Goal: Find specific page/section: Find specific page/section

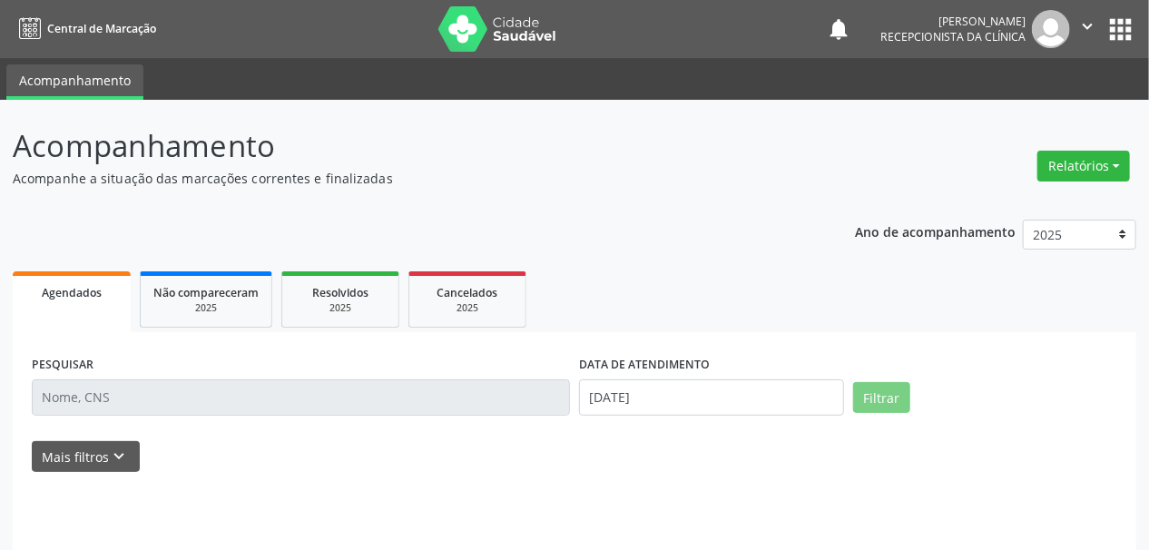
click at [106, 399] on input "text" at bounding box center [301, 397] width 538 height 36
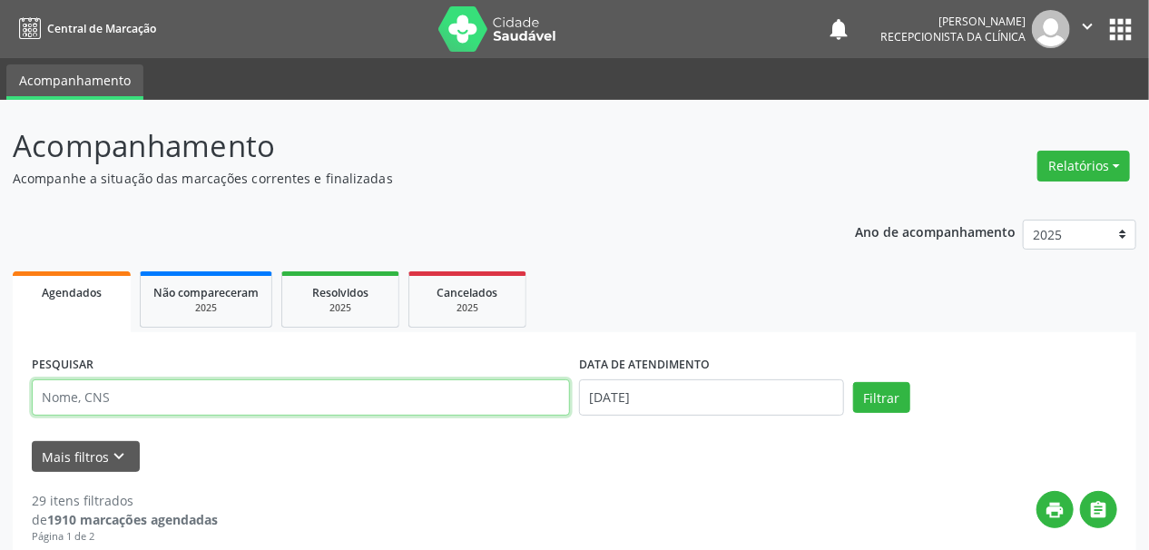
click at [113, 395] on input "text" at bounding box center [301, 397] width 538 height 36
type input "[PERSON_NAME]"
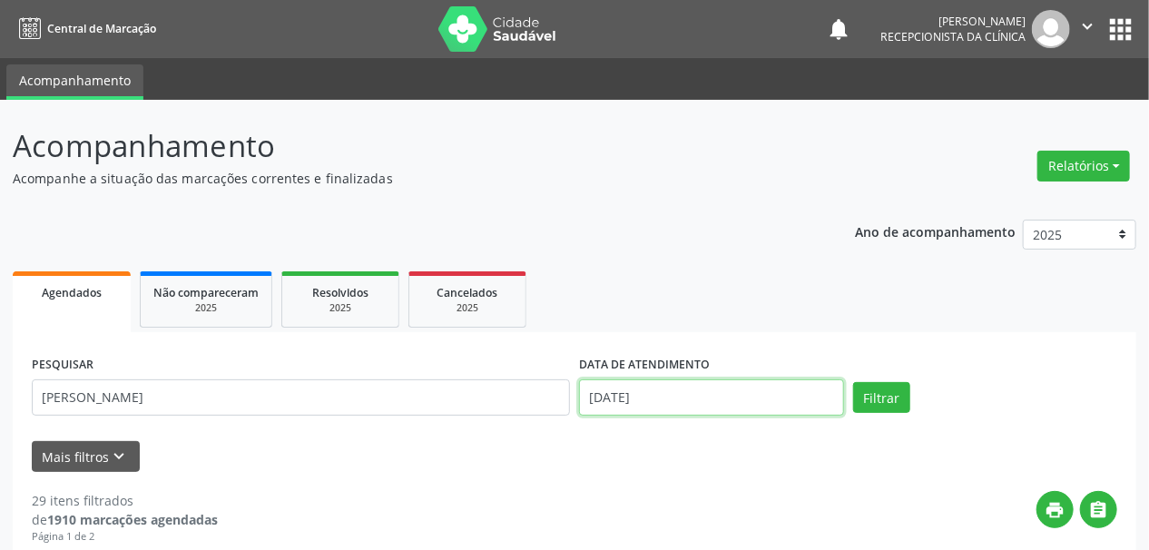
click at [629, 403] on input "[DATE]" at bounding box center [711, 397] width 265 height 36
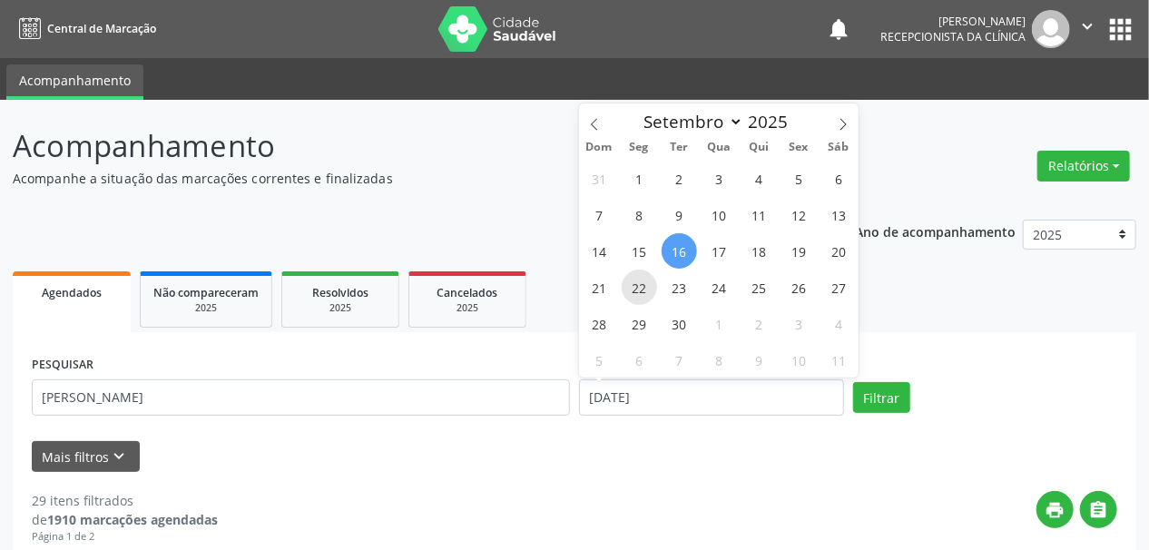
click at [639, 278] on span "22" at bounding box center [639, 287] width 35 height 35
type input "22/09/2025"
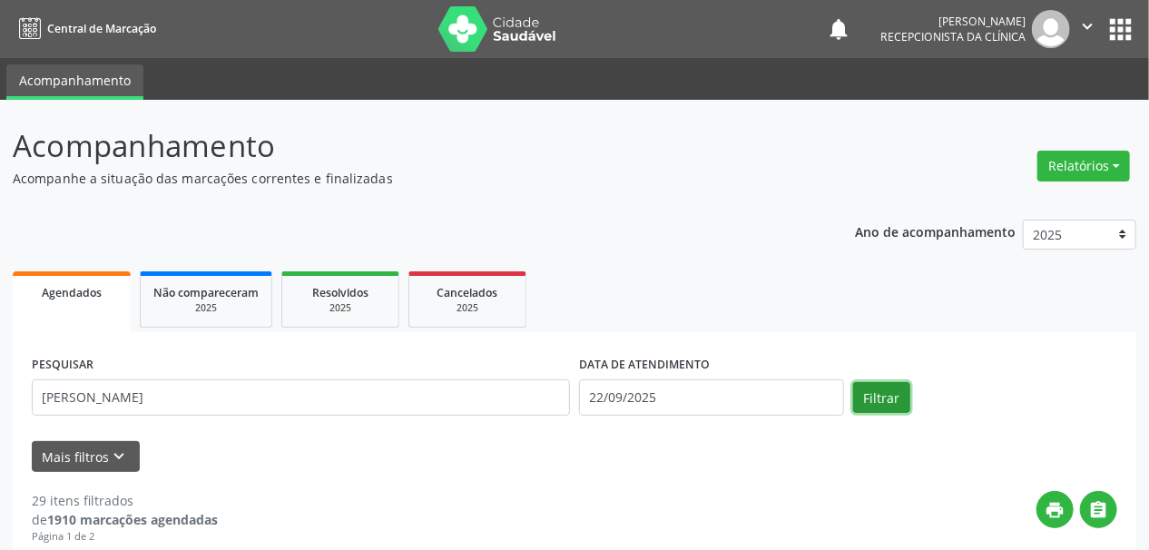
click at [867, 397] on button "Filtrar" at bounding box center [881, 397] width 57 height 31
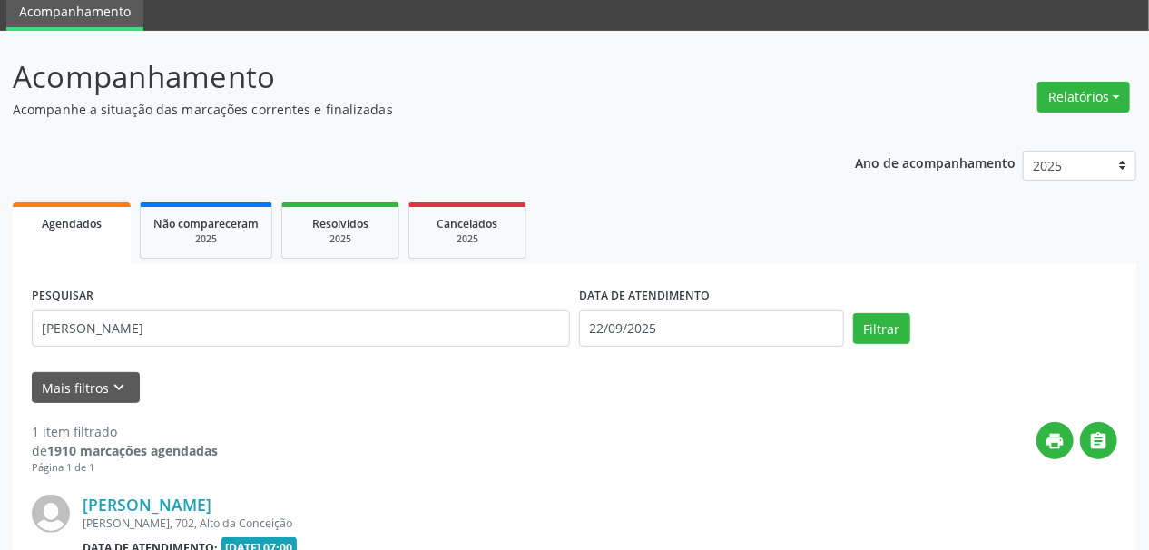
scroll to position [271, 0]
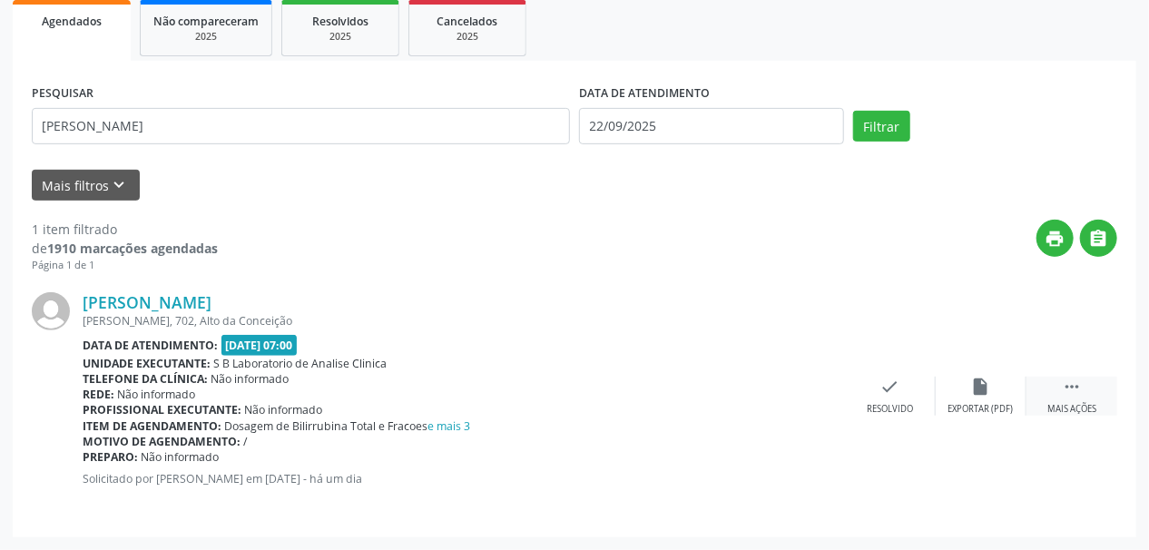
click at [1082, 386] on icon "" at bounding box center [1072, 387] width 20 height 20
click at [810, 403] on div "Imprimir" at bounding box center [799, 409] width 41 height 13
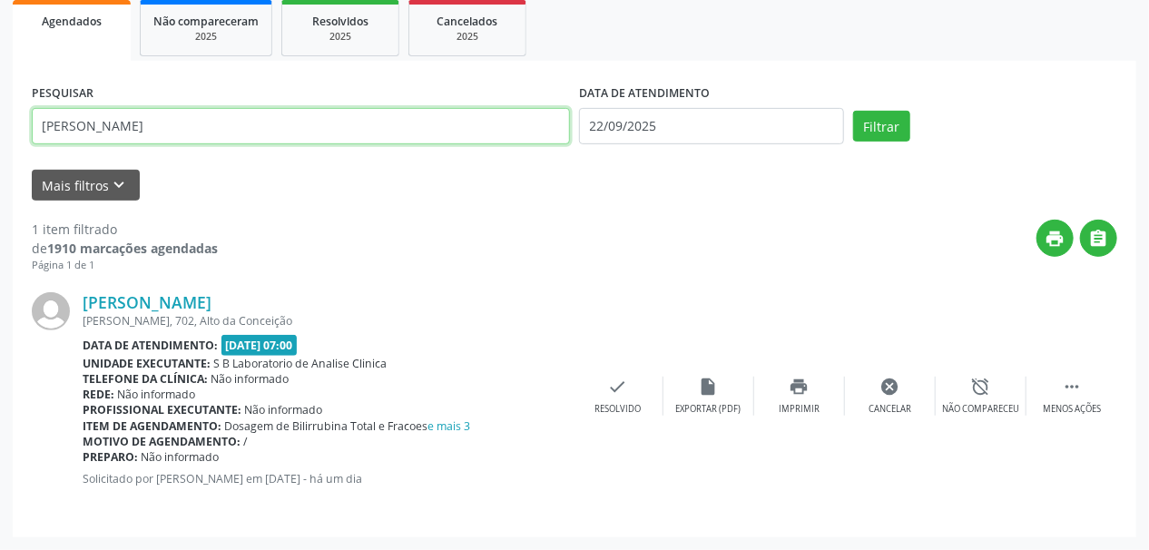
drag, startPoint x: 145, startPoint y: 130, endPoint x: 0, endPoint y: 116, distance: 145.8
click at [0, 116] on div "Acompanhamento Acompanhe a situação das marcações correntes e finalizadas Relat…" at bounding box center [574, 188] width 1149 height 721
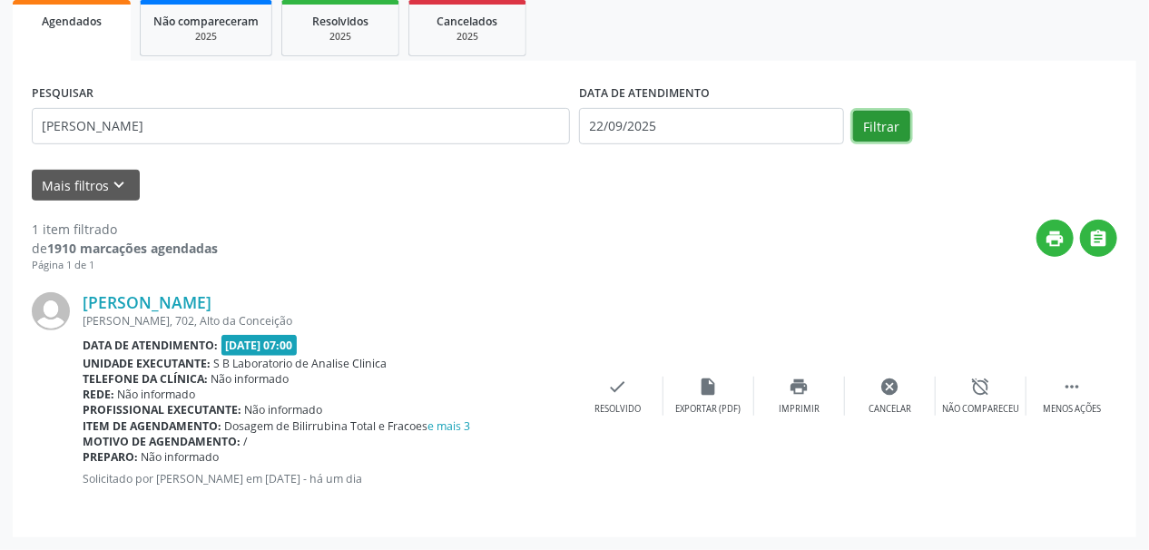
click at [887, 133] on button "Filtrar" at bounding box center [881, 126] width 57 height 31
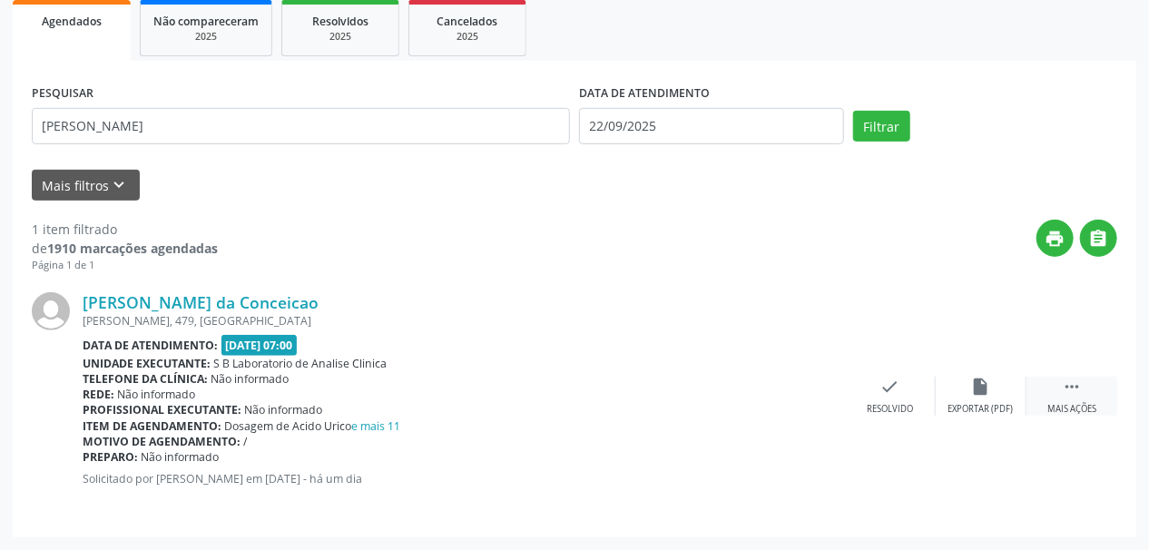
click at [1067, 399] on div " Mais ações" at bounding box center [1071, 396] width 91 height 39
click at [806, 395] on icon "print" at bounding box center [799, 387] width 20 height 20
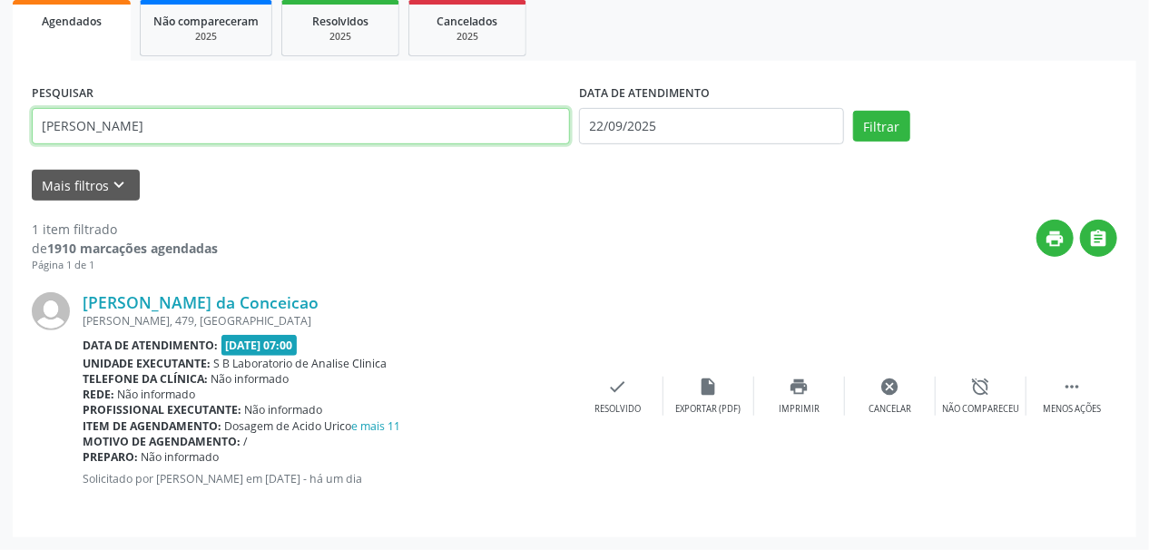
drag, startPoint x: 39, startPoint y: 123, endPoint x: 0, endPoint y: 113, distance: 40.3
click at [0, 113] on div "Acompanhamento Acompanhe a situação das marcações correntes e finalizadas Relat…" at bounding box center [574, 188] width 1149 height 721
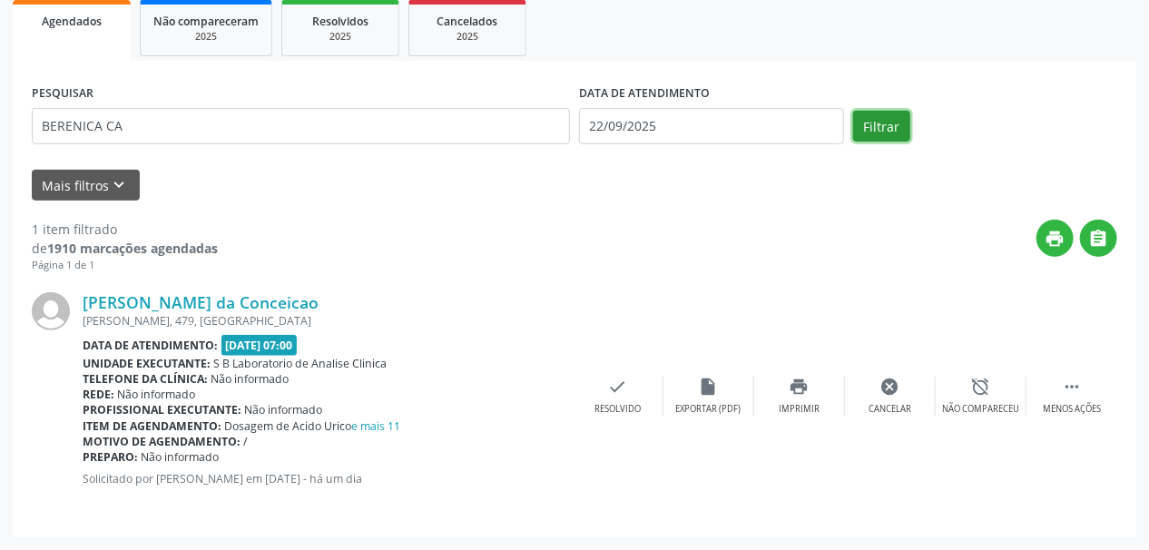
click at [869, 118] on button "Filtrar" at bounding box center [881, 126] width 57 height 31
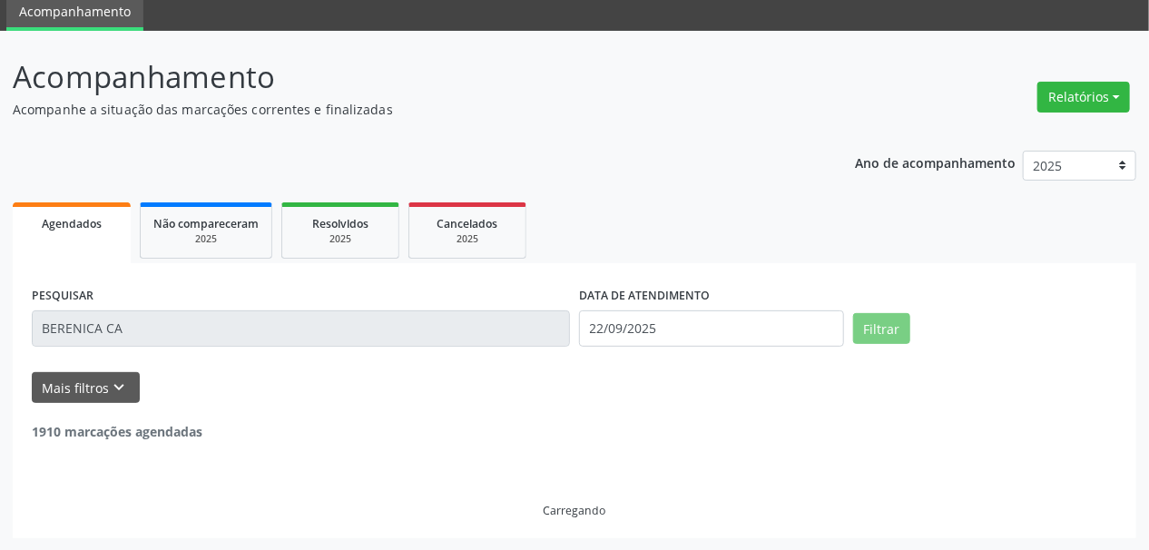
scroll to position [11, 0]
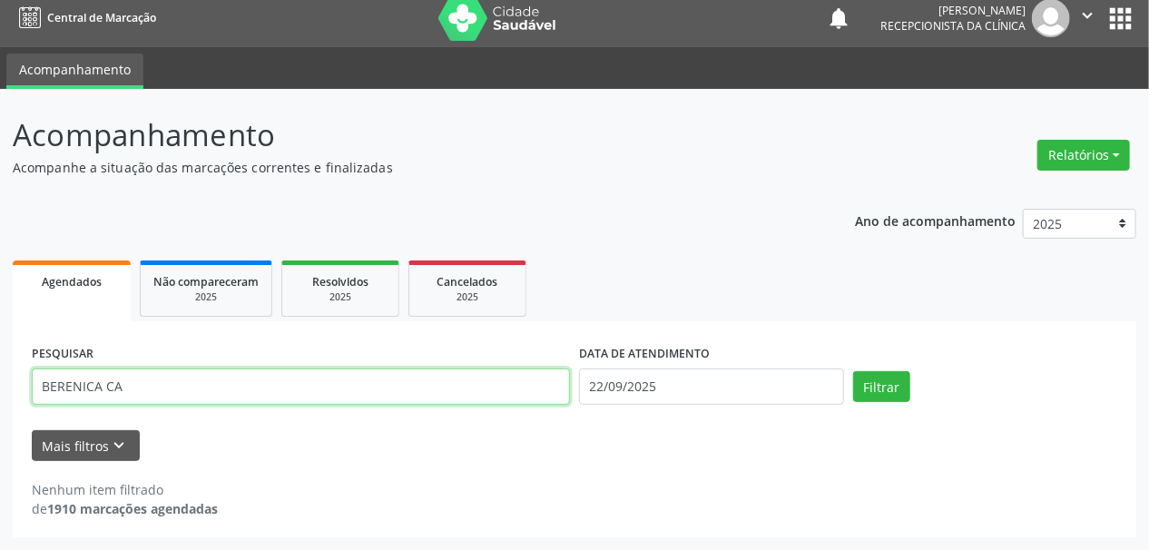
drag, startPoint x: 99, startPoint y: 390, endPoint x: 153, endPoint y: 393, distance: 54.5
click at [102, 389] on input "BERENICA CA" at bounding box center [301, 386] width 538 height 36
click at [853, 371] on button "Filtrar" at bounding box center [881, 386] width 57 height 31
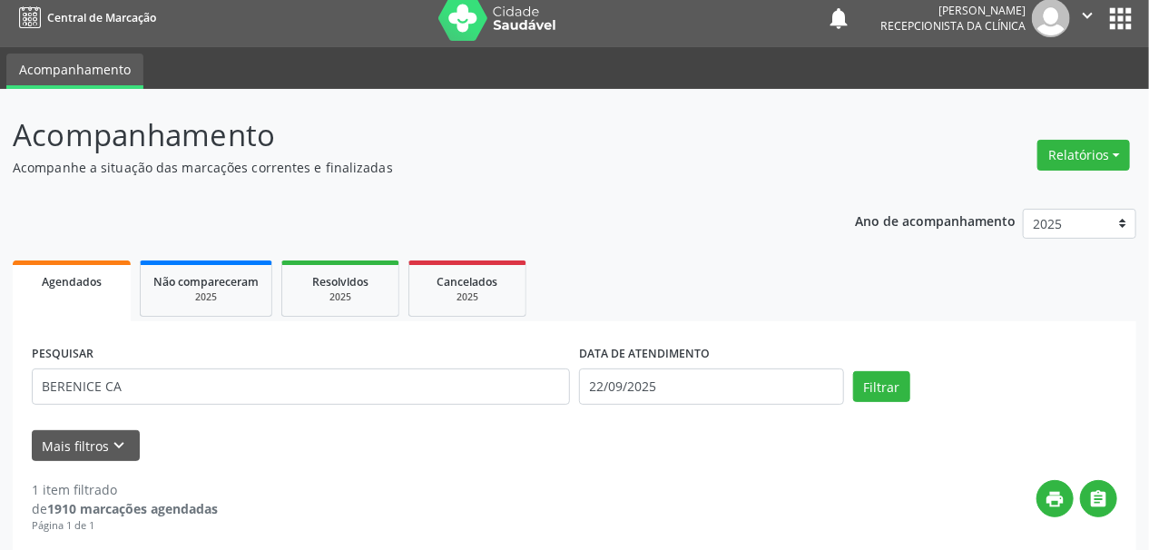
scroll to position [271, 0]
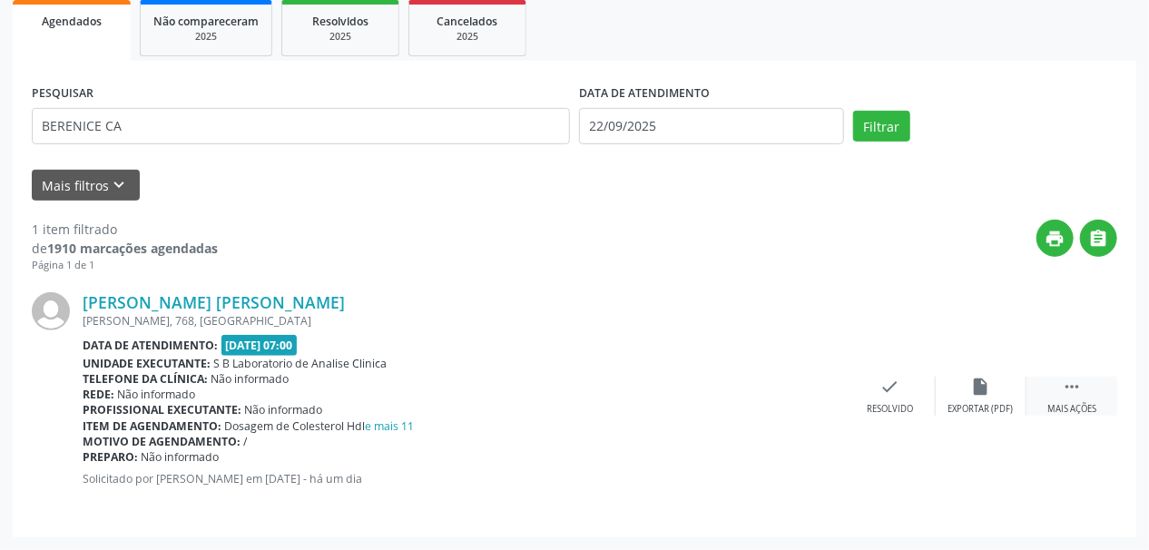
click at [1081, 394] on icon "" at bounding box center [1072, 387] width 20 height 20
click at [799, 387] on icon "print" at bounding box center [799, 387] width 20 height 20
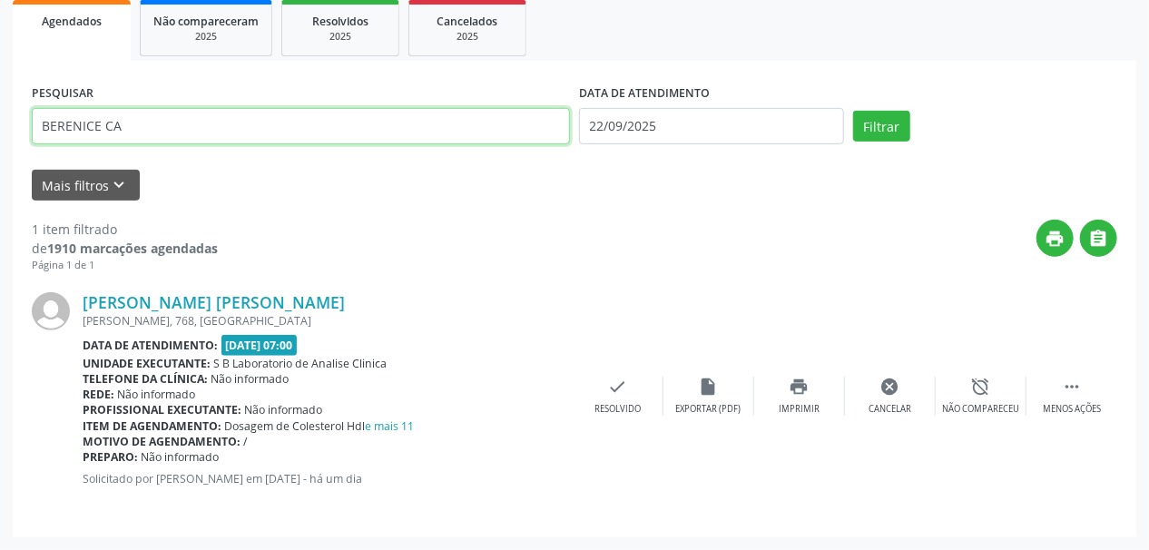
drag, startPoint x: 154, startPoint y: 120, endPoint x: 0, endPoint y: 123, distance: 154.3
click at [0, 123] on div "Acompanhamento Acompanhe a situação das marcações correntes e finalizadas Relat…" at bounding box center [574, 188] width 1149 height 721
click at [853, 111] on button "Filtrar" at bounding box center [881, 126] width 57 height 31
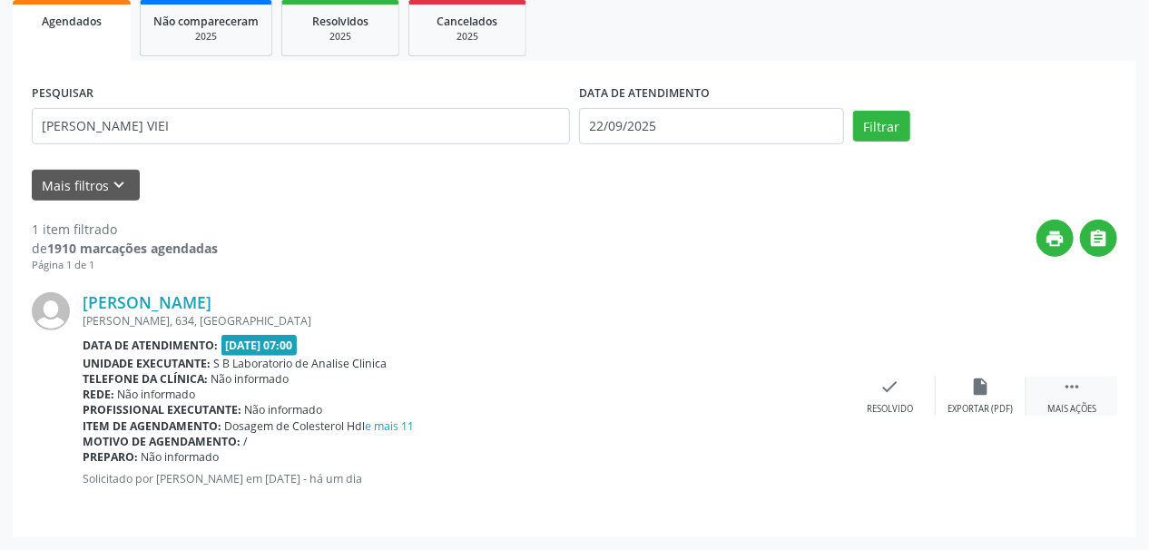
click at [1072, 394] on icon "" at bounding box center [1072, 387] width 20 height 20
click at [815, 390] on div "print Imprimir" at bounding box center [799, 396] width 91 height 39
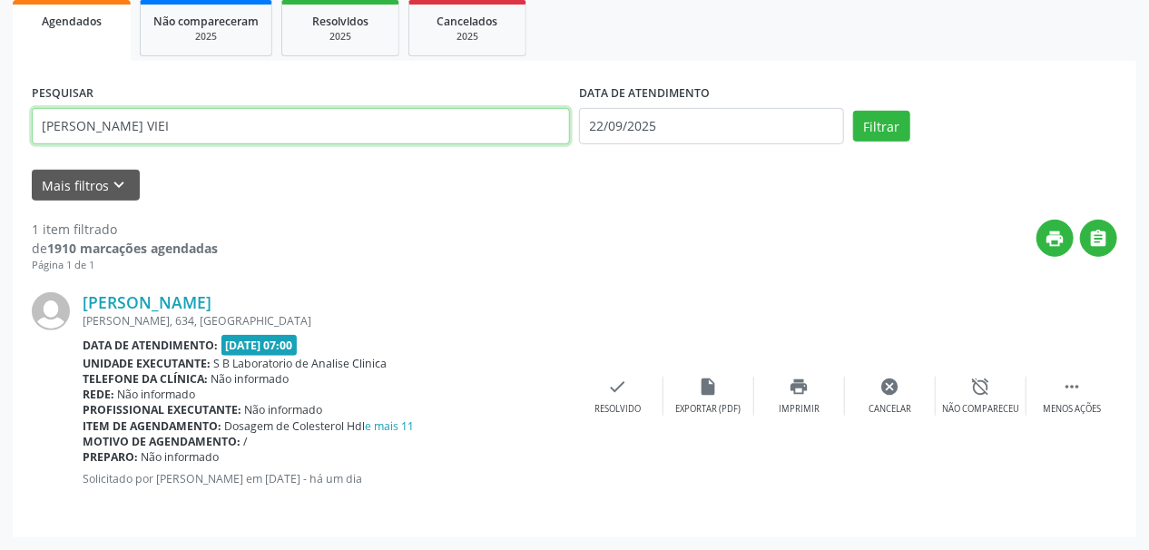
drag, startPoint x: 199, startPoint y: 135, endPoint x: 0, endPoint y: 164, distance: 200.8
click at [0, 164] on div "Acompanhamento Acompanhe a situação das marcações correntes e finalizadas Relat…" at bounding box center [574, 188] width 1149 height 721
click at [853, 111] on button "Filtrar" at bounding box center [881, 126] width 57 height 31
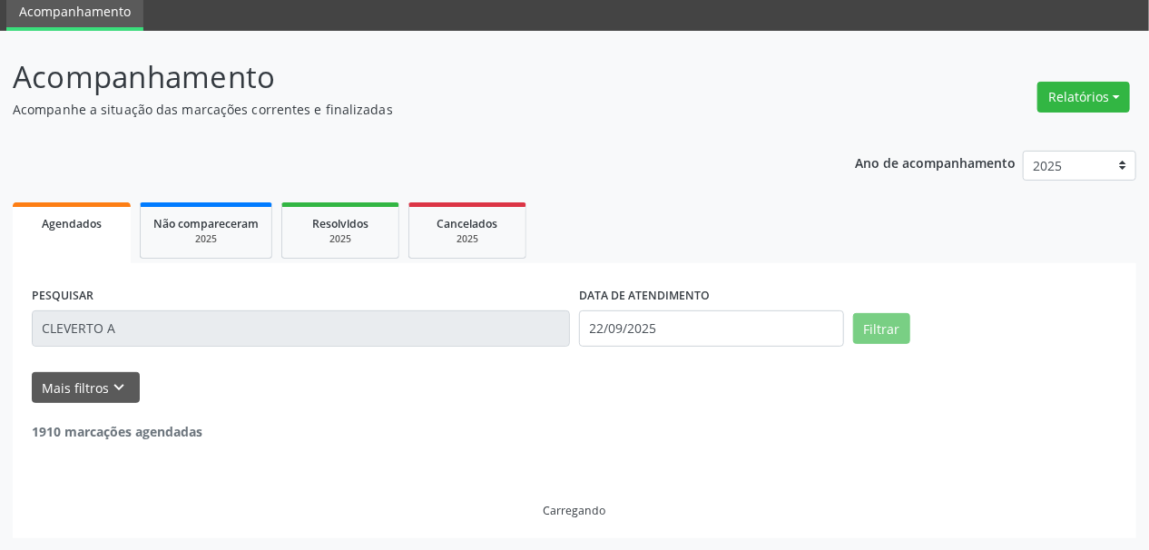
scroll to position [11, 0]
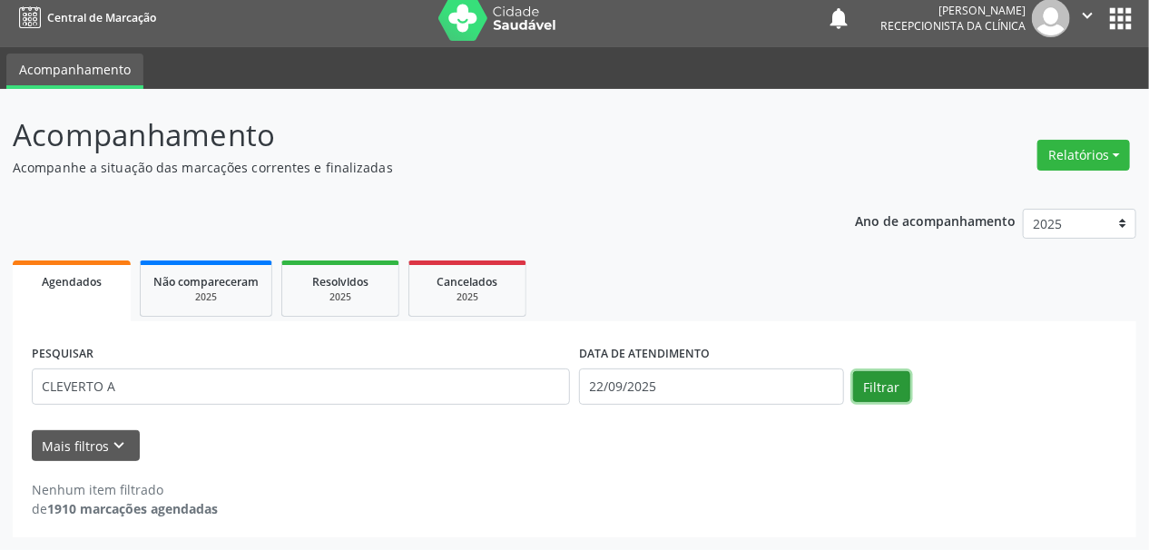
click at [878, 376] on button "Filtrar" at bounding box center [881, 386] width 57 height 31
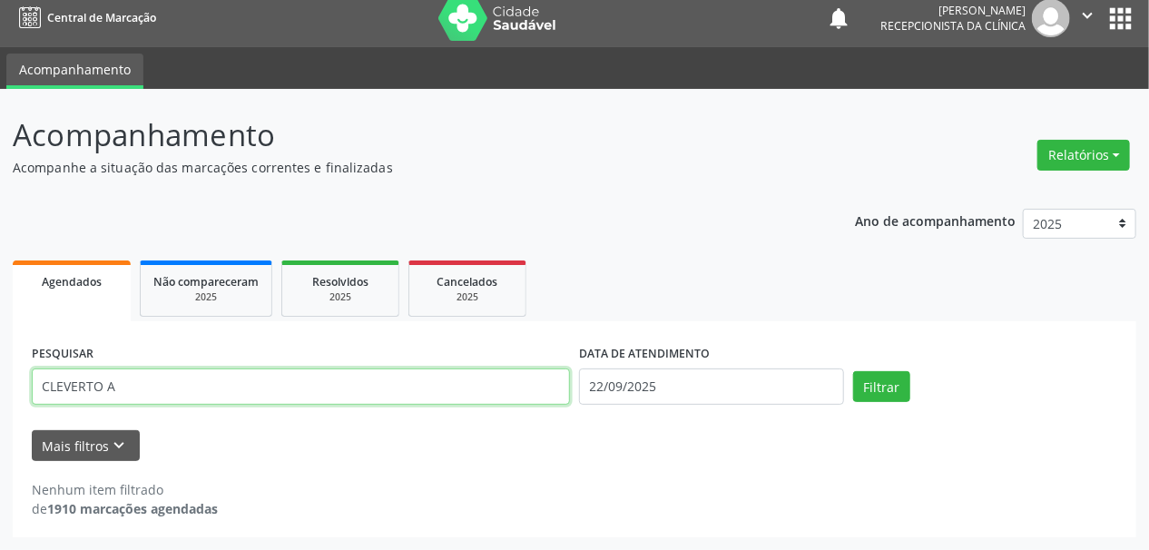
click at [287, 369] on input "CLEVERTO A" at bounding box center [301, 386] width 538 height 36
click at [853, 371] on button "Filtrar" at bounding box center [881, 386] width 57 height 31
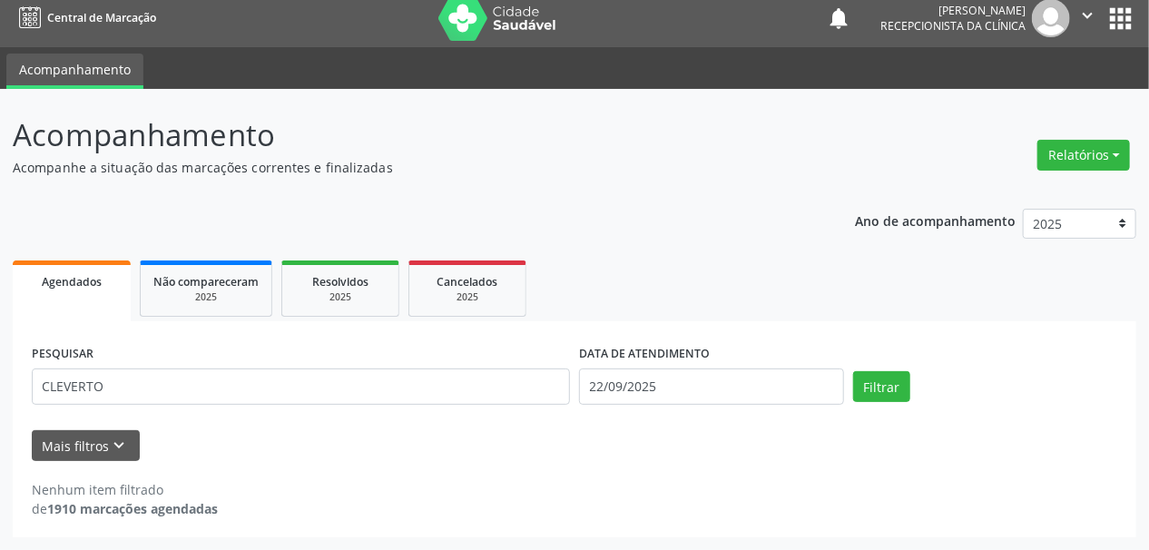
click at [175, 365] on div "PESQUISAR CLEVERTO" at bounding box center [300, 378] width 547 height 77
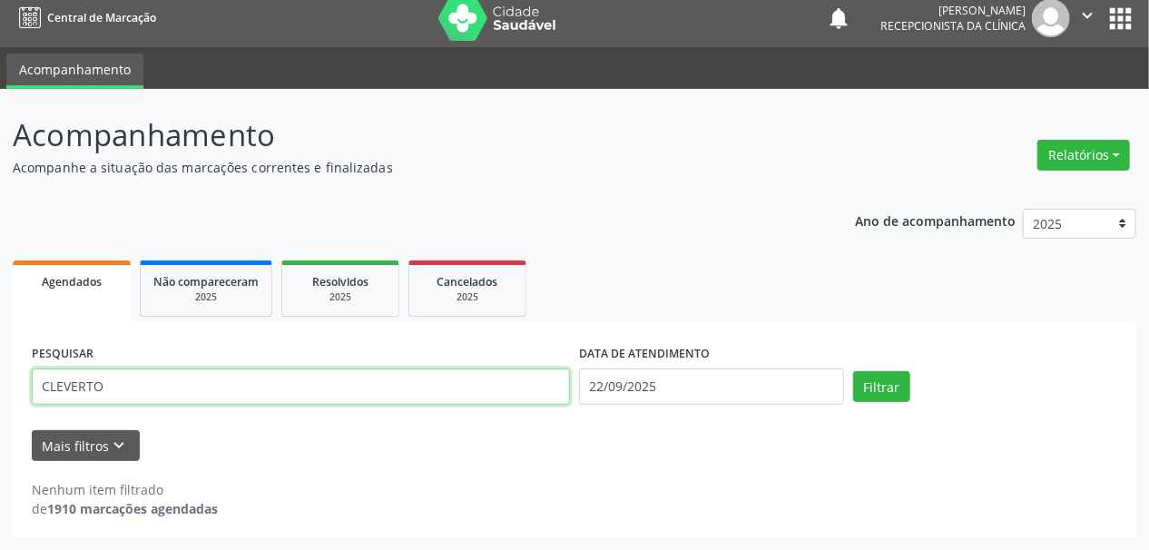
click at [125, 368] on input "CLEVERTO" at bounding box center [301, 386] width 538 height 36
type input "C"
type input "[PERSON_NAME]"
click at [853, 371] on button "Filtrar" at bounding box center [881, 386] width 57 height 31
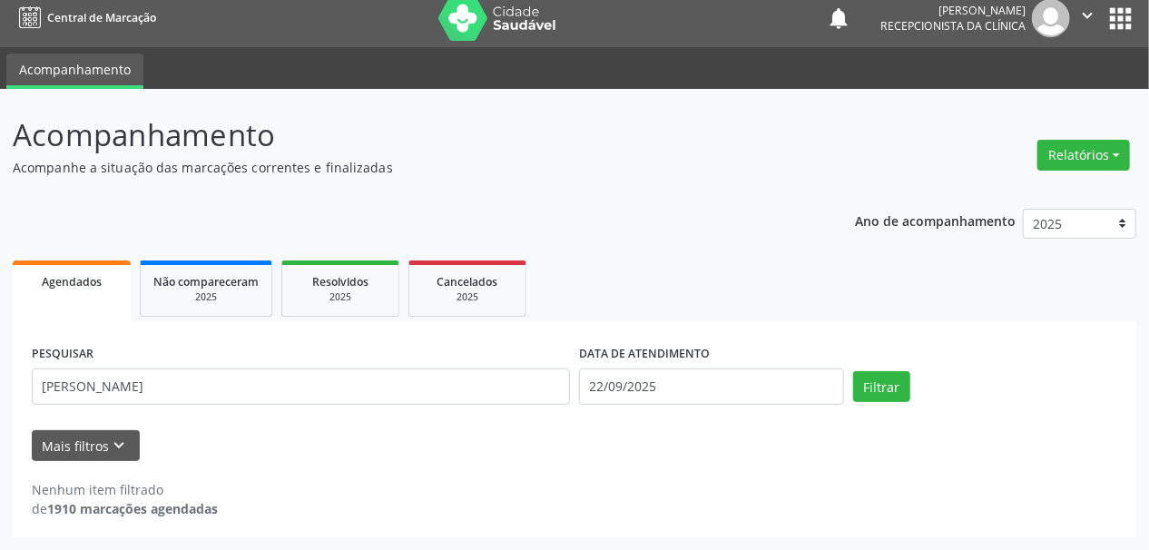
click at [446, 33] on img at bounding box center [497, 17] width 118 height 45
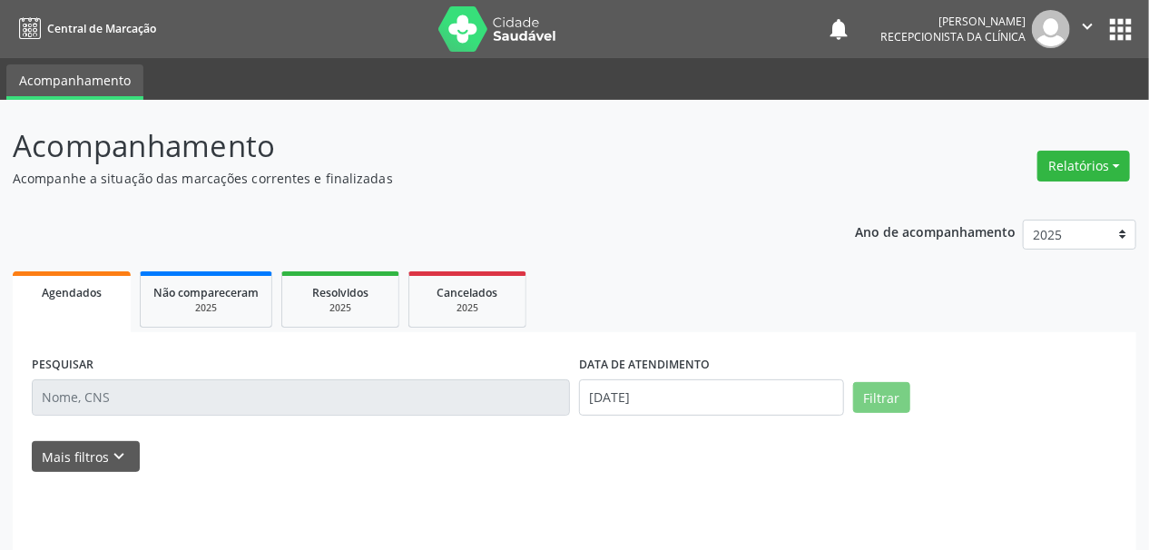
click at [87, 396] on input "text" at bounding box center [301, 397] width 538 height 36
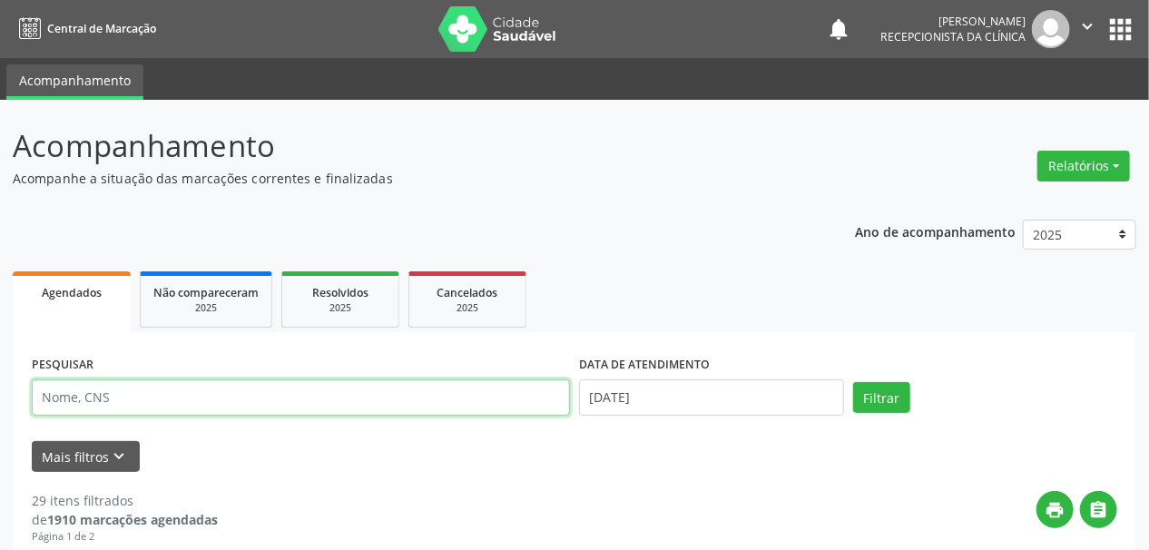
click at [101, 398] on input "text" at bounding box center [301, 397] width 538 height 36
click at [112, 397] on input "text" at bounding box center [301, 397] width 538 height 36
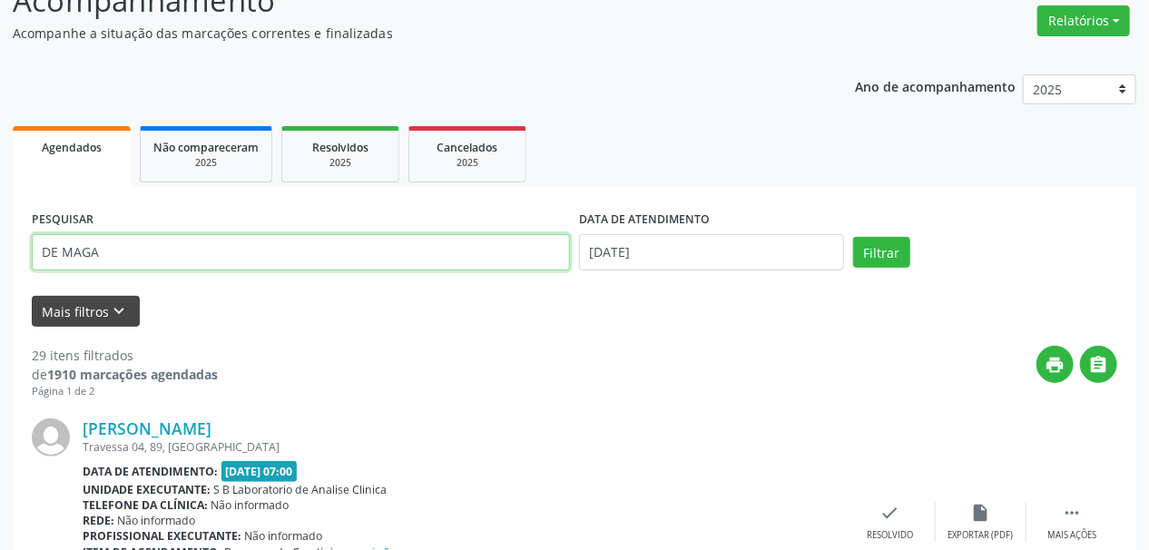
type input "DE MAGA"
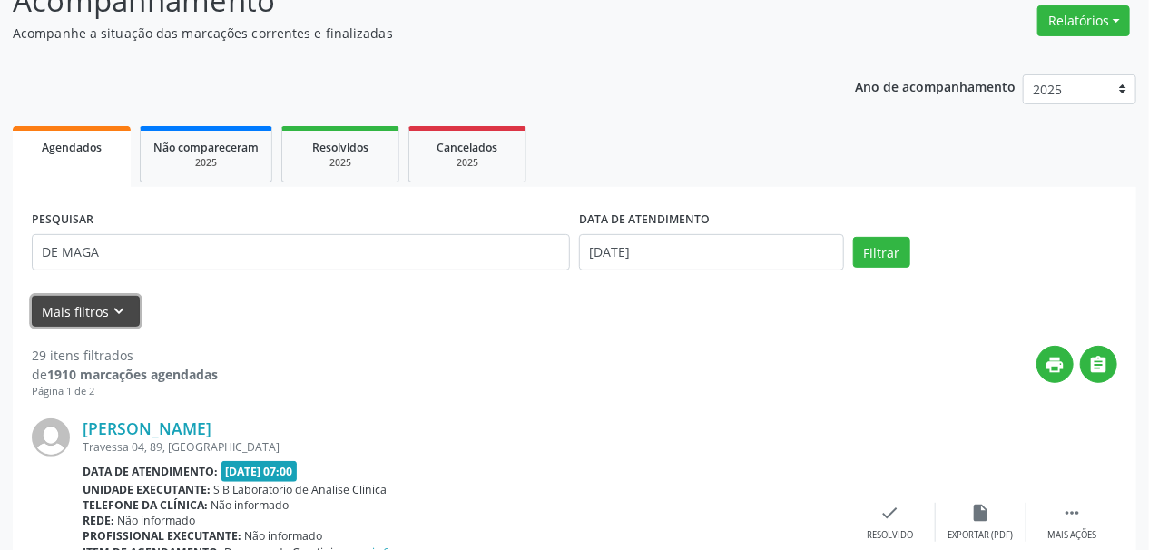
click at [127, 325] on button "Mais filtros keyboard_arrow_down" at bounding box center [86, 312] width 108 height 32
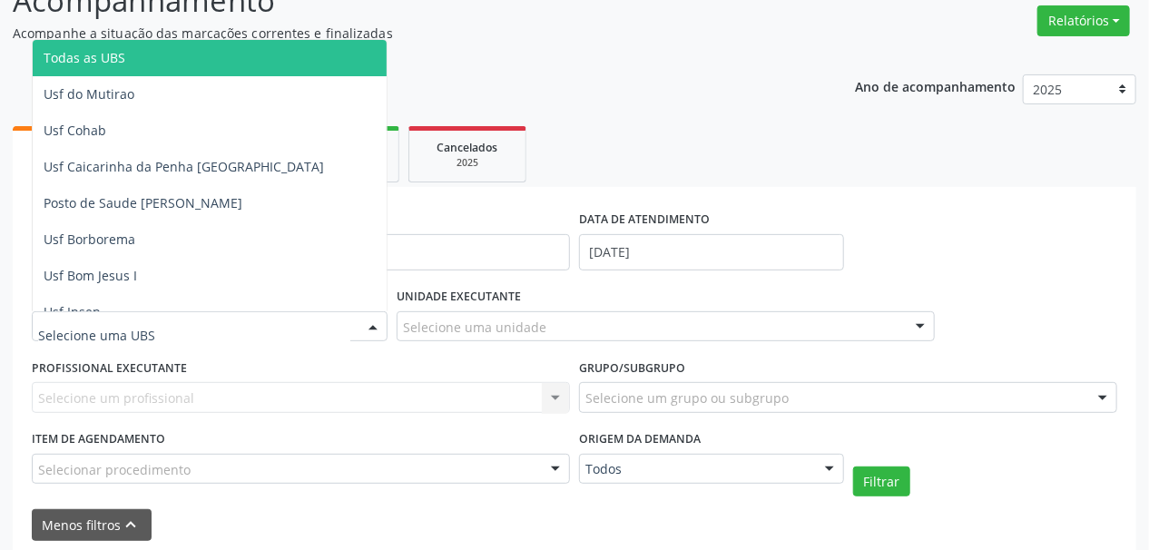
type input "A"
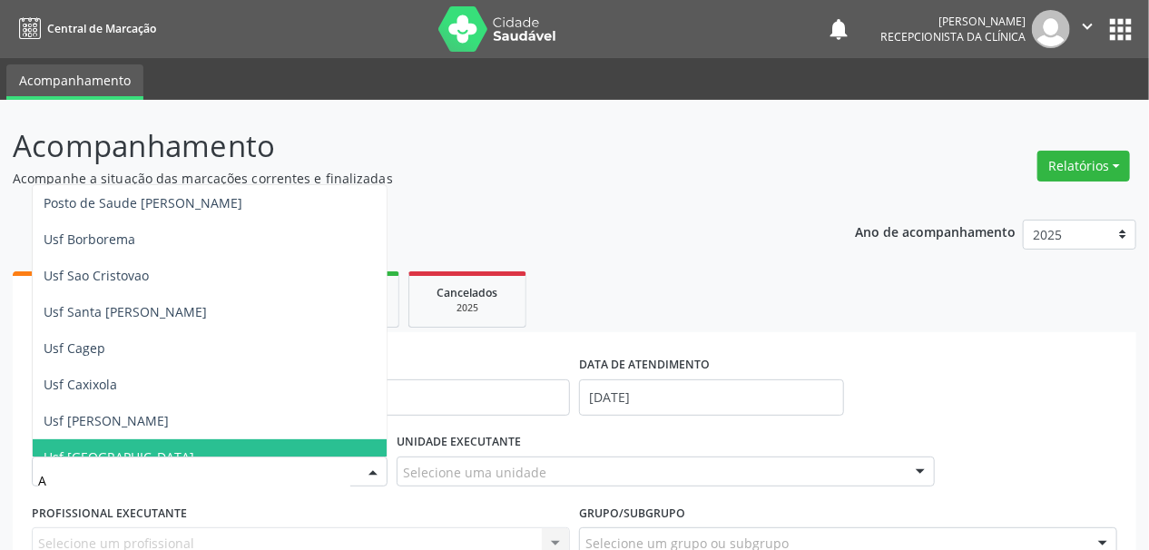
scroll to position [363, 0]
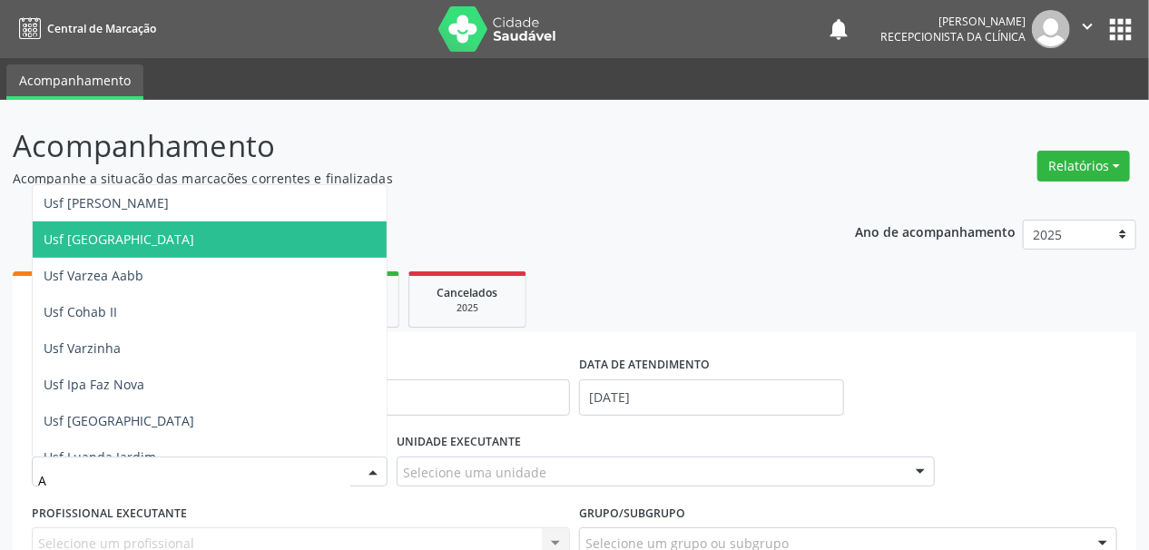
click at [139, 244] on span "Usf [GEOGRAPHIC_DATA]" at bounding box center [119, 238] width 151 height 17
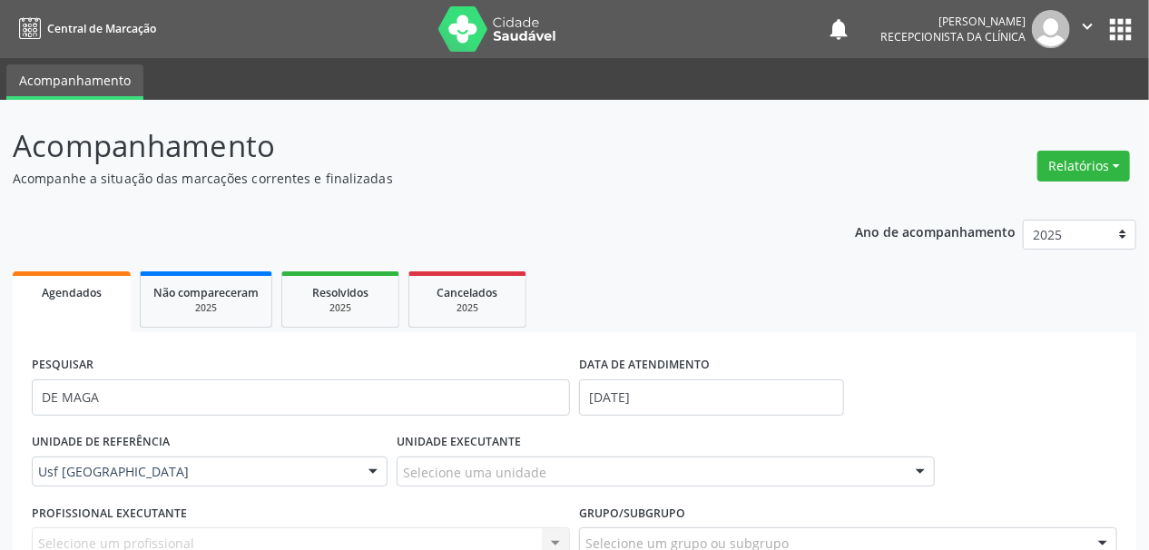
scroll to position [290, 0]
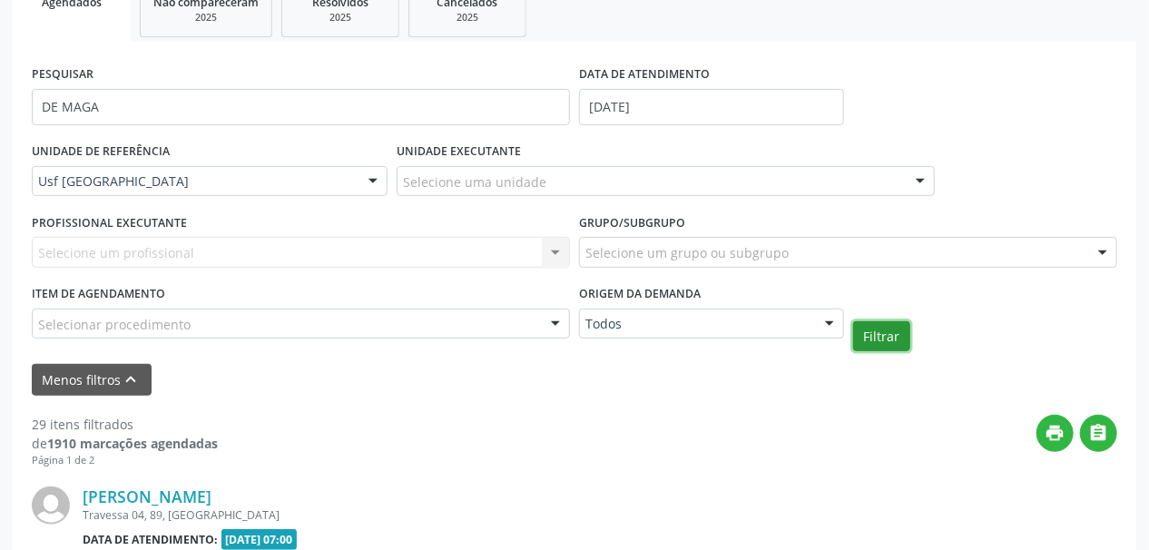
click at [903, 340] on button "Filtrar" at bounding box center [881, 336] width 57 height 31
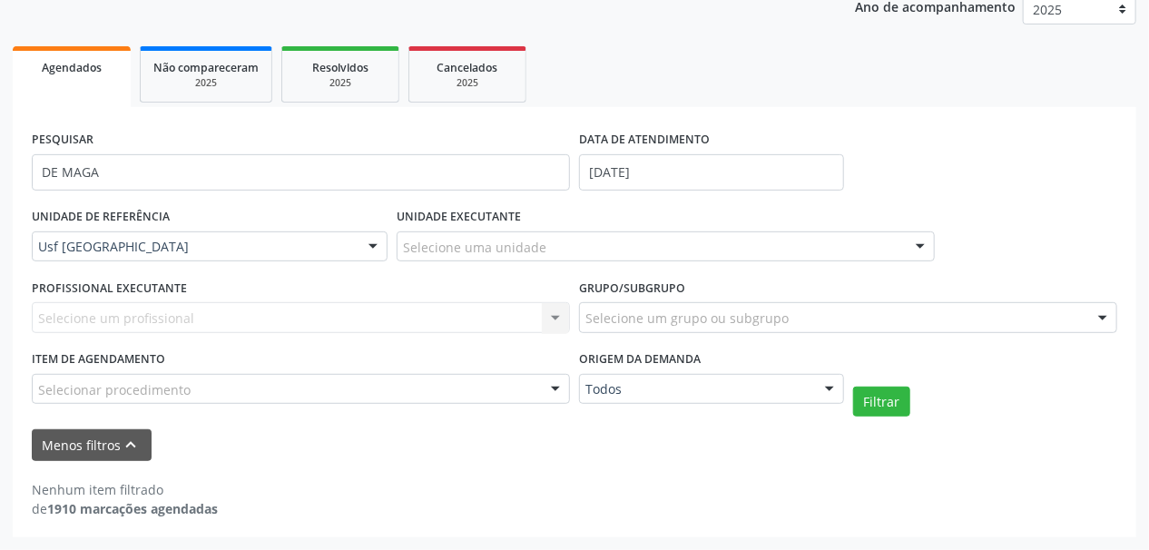
scroll to position [224, 0]
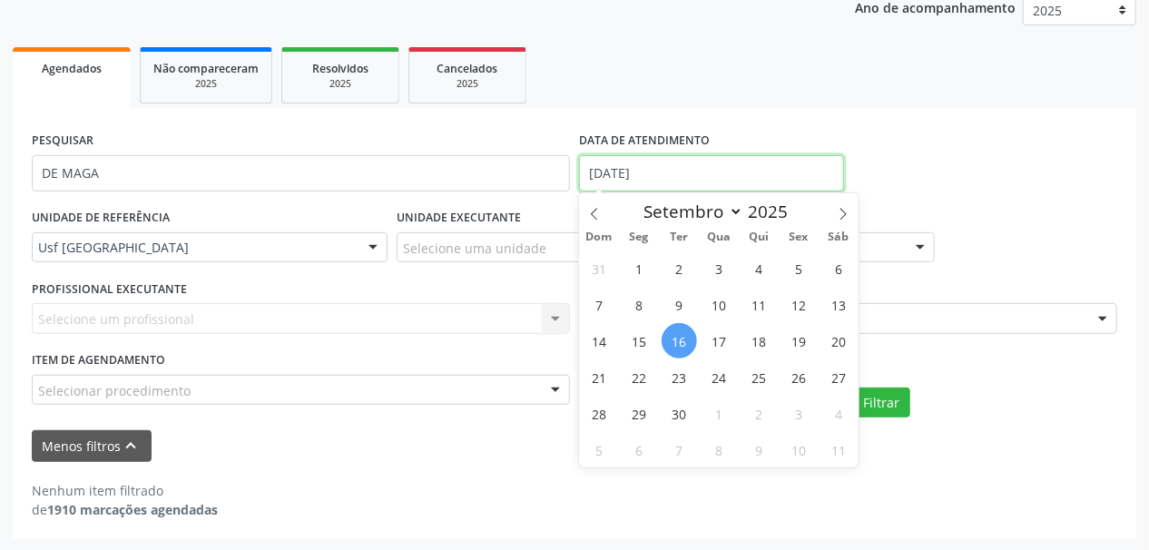
click at [596, 174] on input "[DATE]" at bounding box center [711, 173] width 265 height 36
click at [639, 378] on span "22" at bounding box center [639, 376] width 35 height 35
type input "22/09/2025"
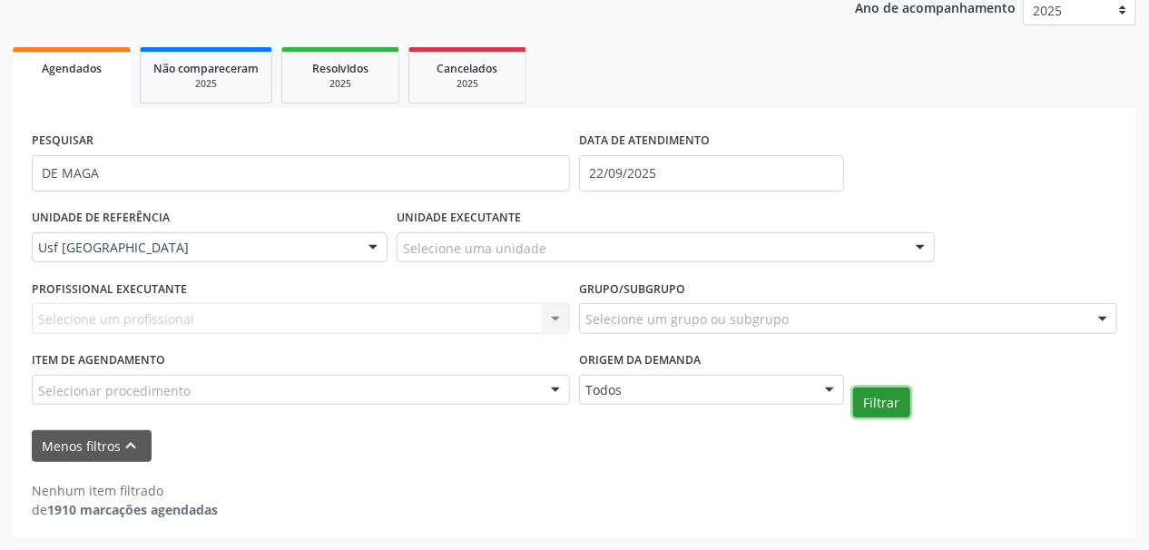
click at [877, 403] on button "Filtrar" at bounding box center [881, 402] width 57 height 31
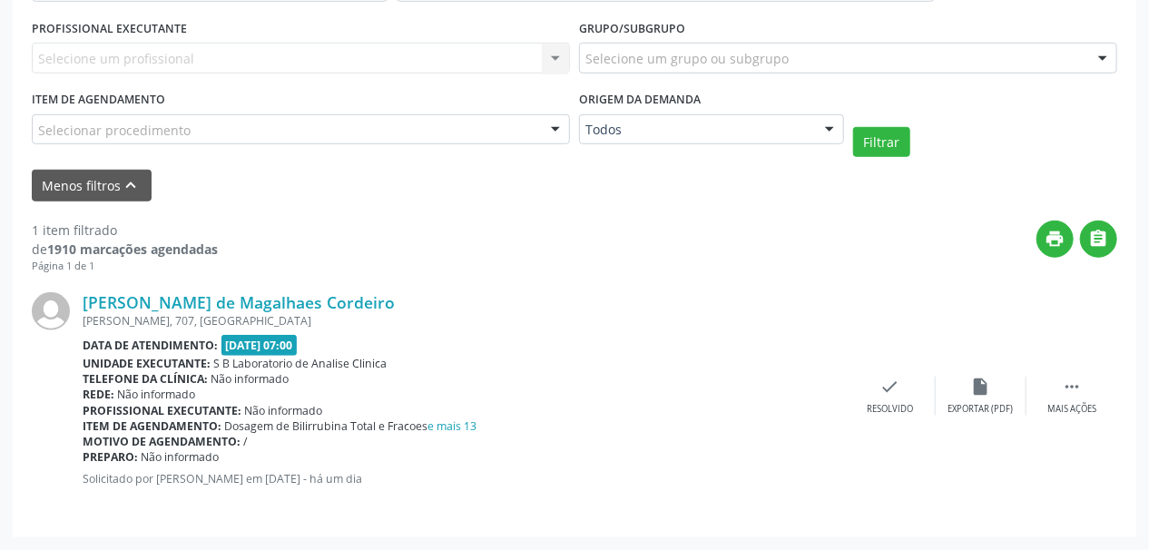
scroll to position [122, 0]
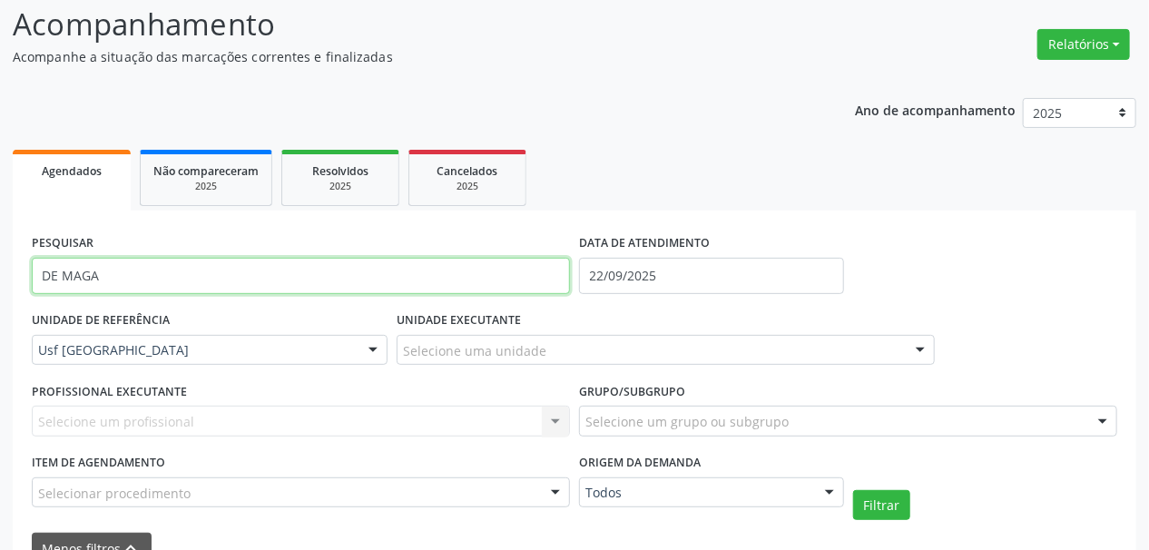
drag, startPoint x: 110, startPoint y: 274, endPoint x: 0, endPoint y: 299, distance: 112.5
click at [0, 299] on div "Acompanhamento Acompanhe a situação das marcações correntes e finalizadas Relat…" at bounding box center [574, 445] width 1149 height 935
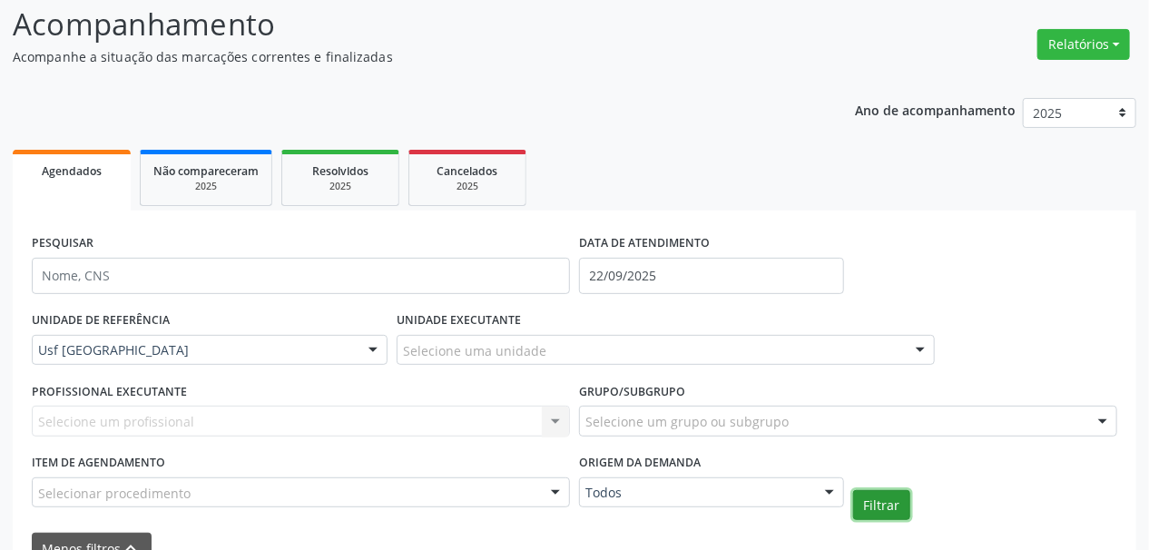
click at [870, 512] on button "Filtrar" at bounding box center [881, 505] width 57 height 31
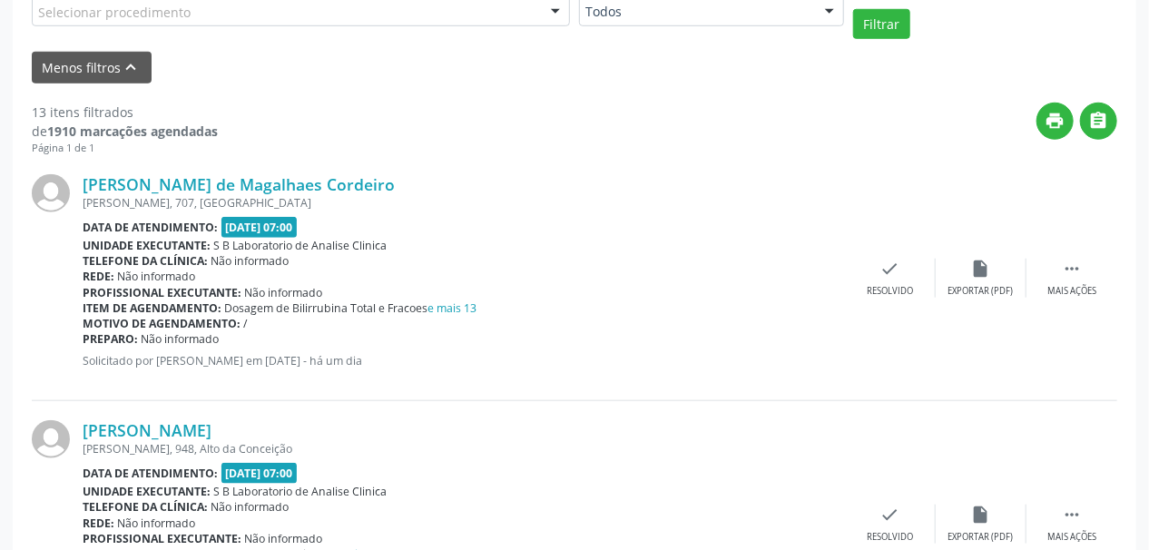
scroll to position [167, 0]
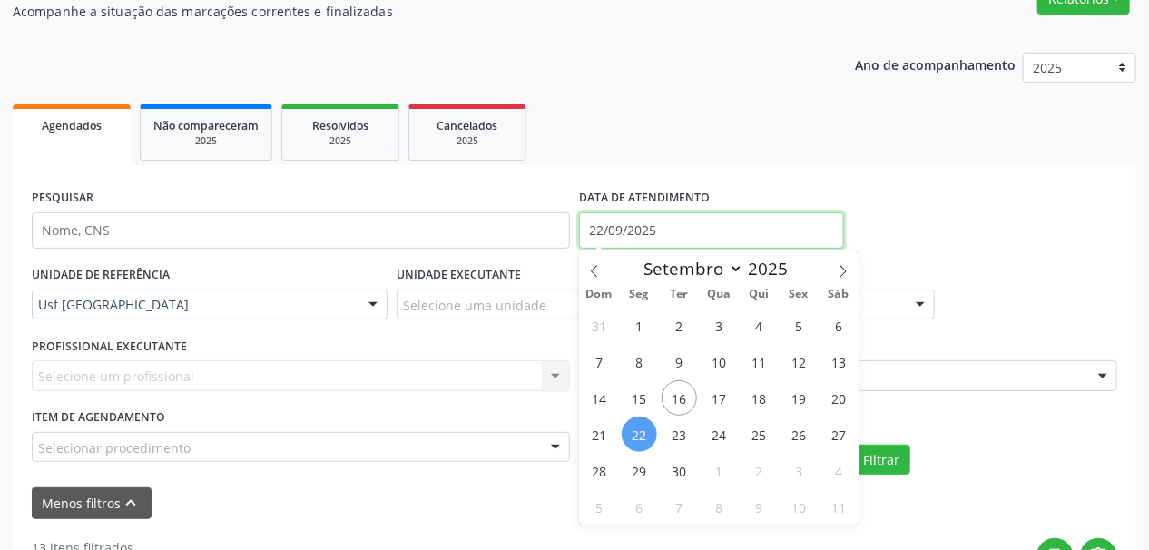
click at [600, 222] on input "22/09/2025" at bounding box center [711, 230] width 265 height 36
click at [672, 318] on span "2" at bounding box center [679, 325] width 35 height 35
type input "02/09/2025"
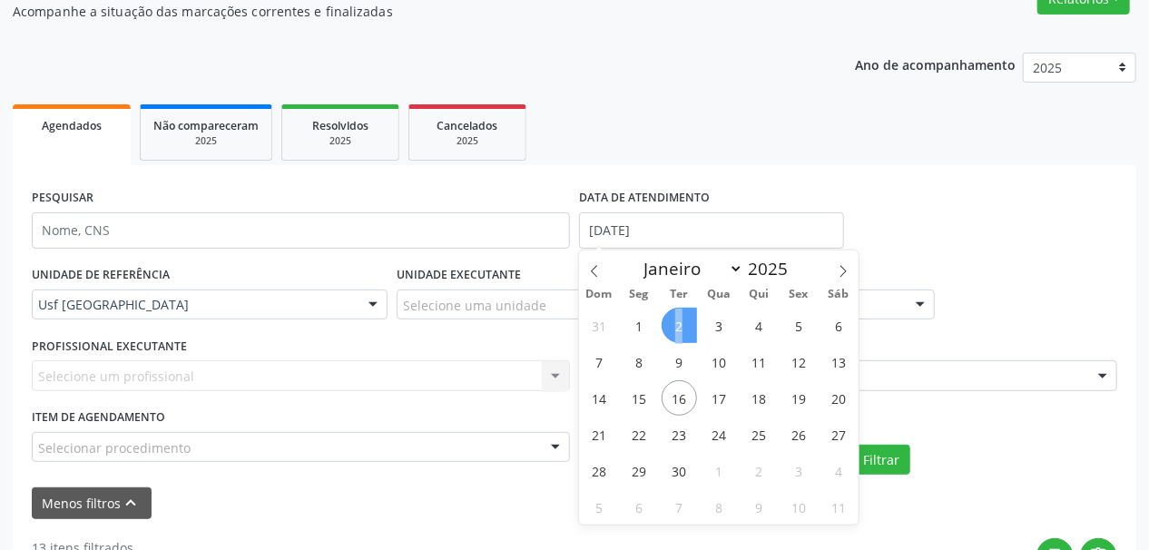
click at [672, 318] on span "2" at bounding box center [679, 325] width 35 height 35
select select "8"
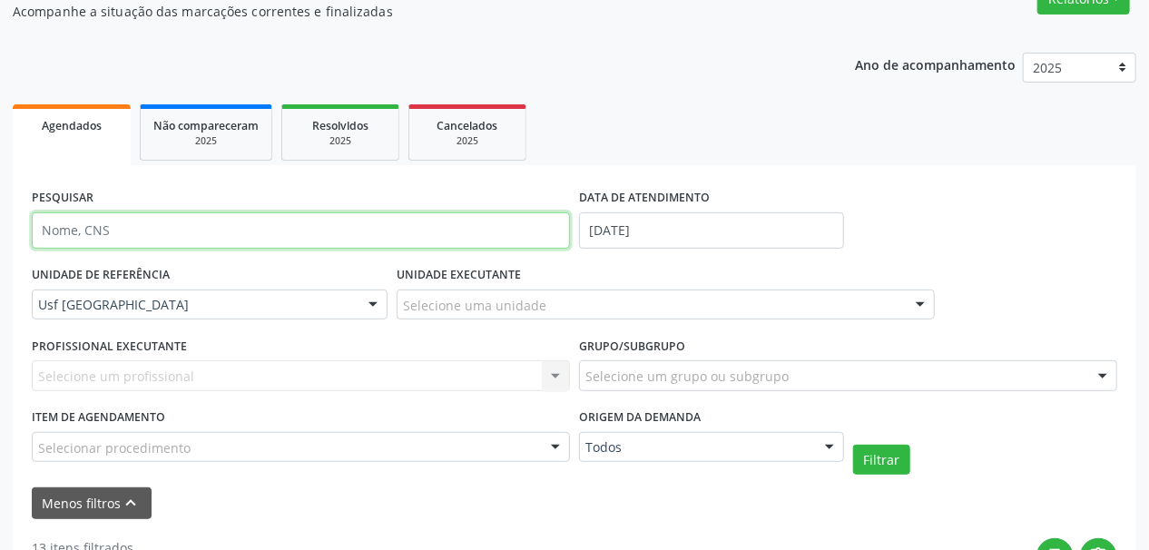
click at [119, 238] on input "text" at bounding box center [301, 230] width 538 height 36
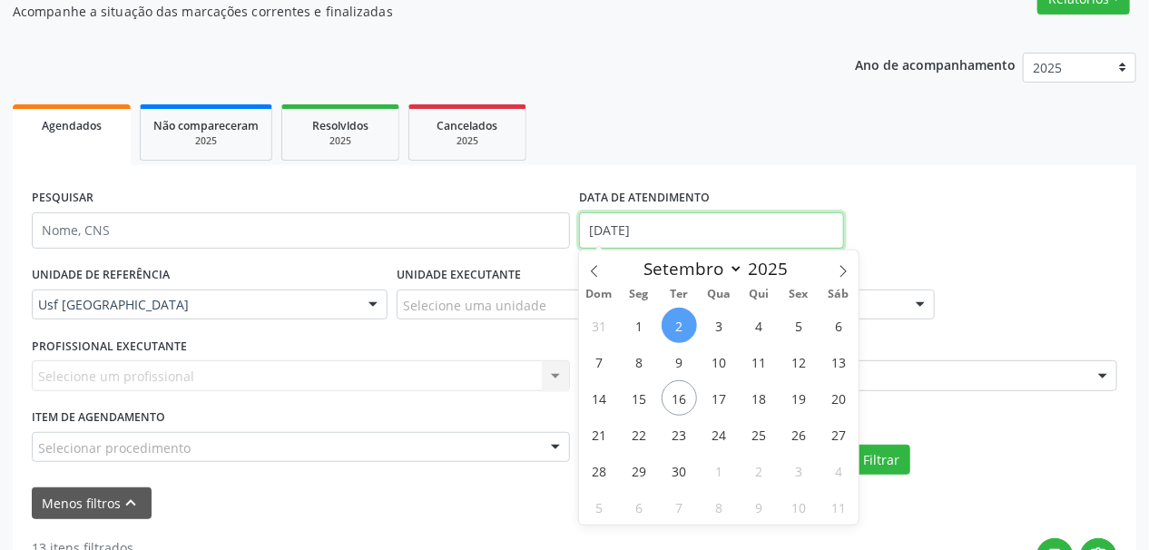
click at [623, 226] on input "02/09/2025" at bounding box center [711, 230] width 265 height 36
click at [639, 390] on span "15" at bounding box center [639, 397] width 35 height 35
type input "15/09/2025"
click at [639, 390] on span "15" at bounding box center [639, 397] width 35 height 35
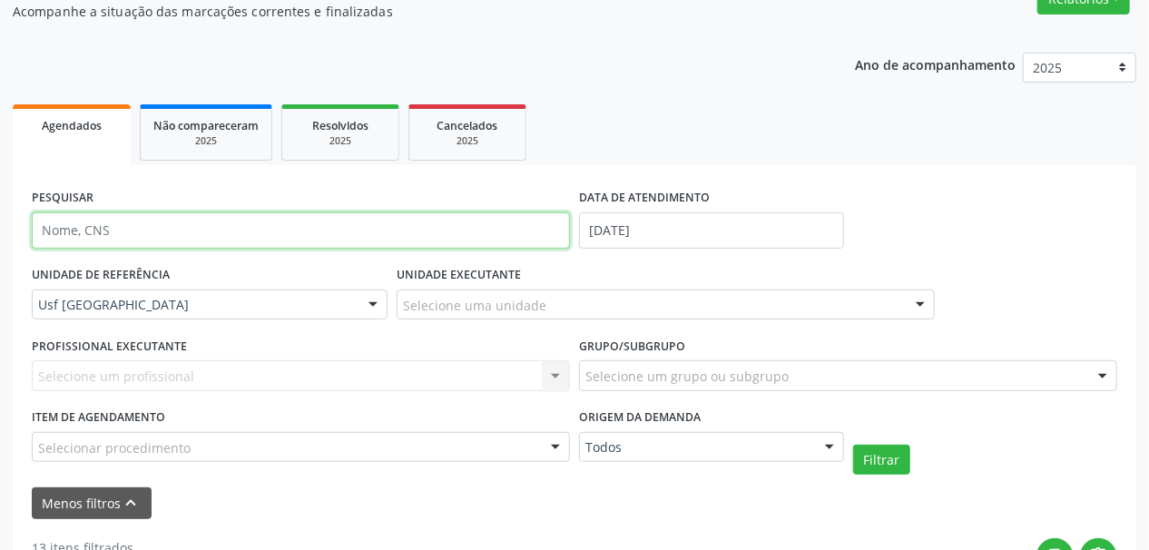
click at [254, 222] on input "text" at bounding box center [301, 230] width 538 height 36
type input "CLEVE"
click at [853, 445] on button "Filtrar" at bounding box center [881, 460] width 57 height 31
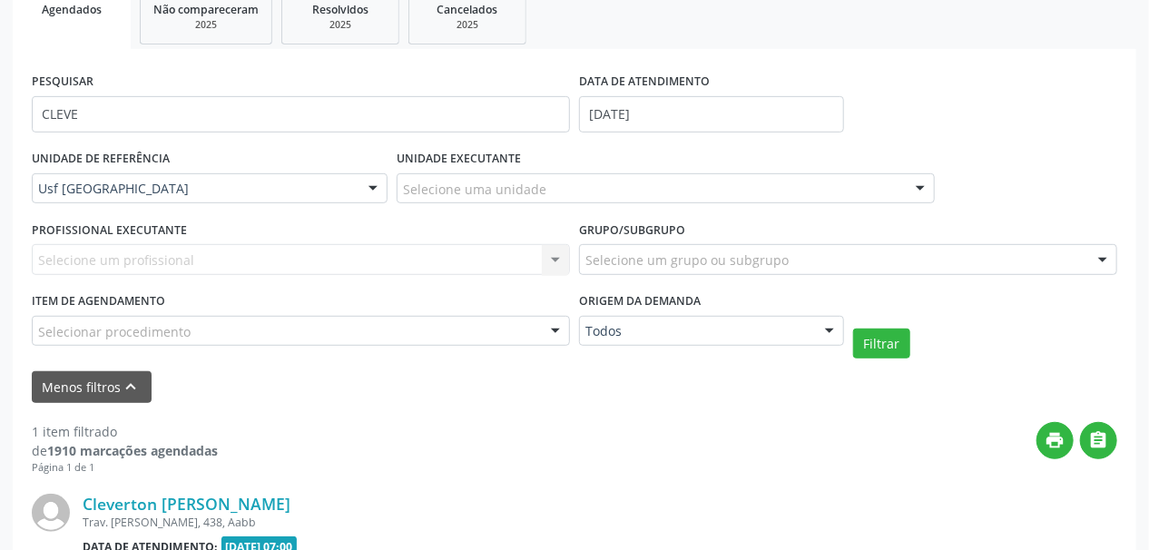
scroll to position [485, 0]
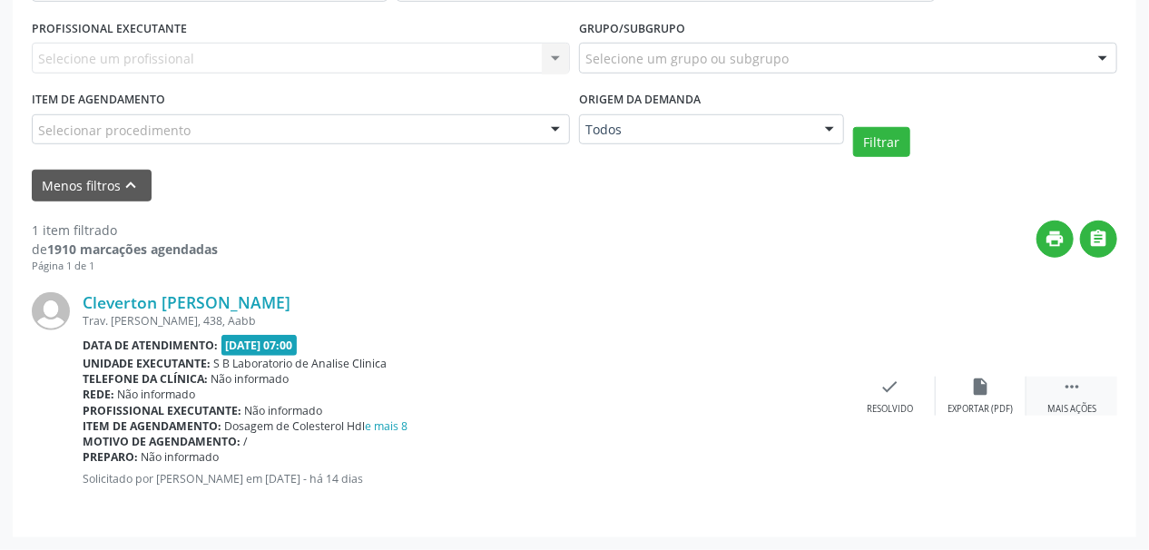
click at [1072, 410] on div "Mais ações" at bounding box center [1071, 409] width 49 height 13
click at [788, 392] on div "print Imprimir" at bounding box center [799, 396] width 91 height 39
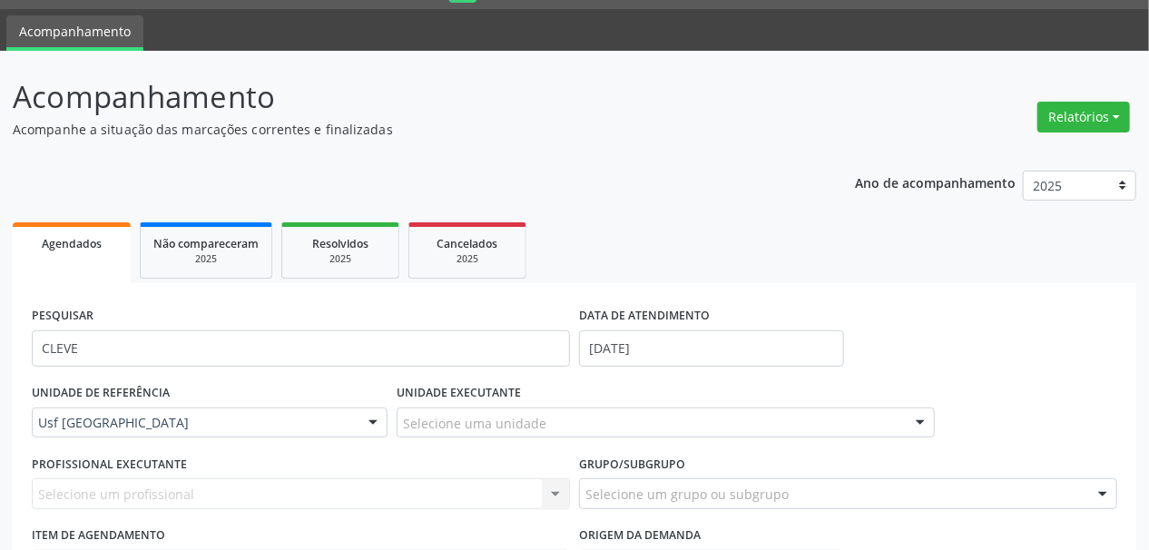
scroll to position [0, 0]
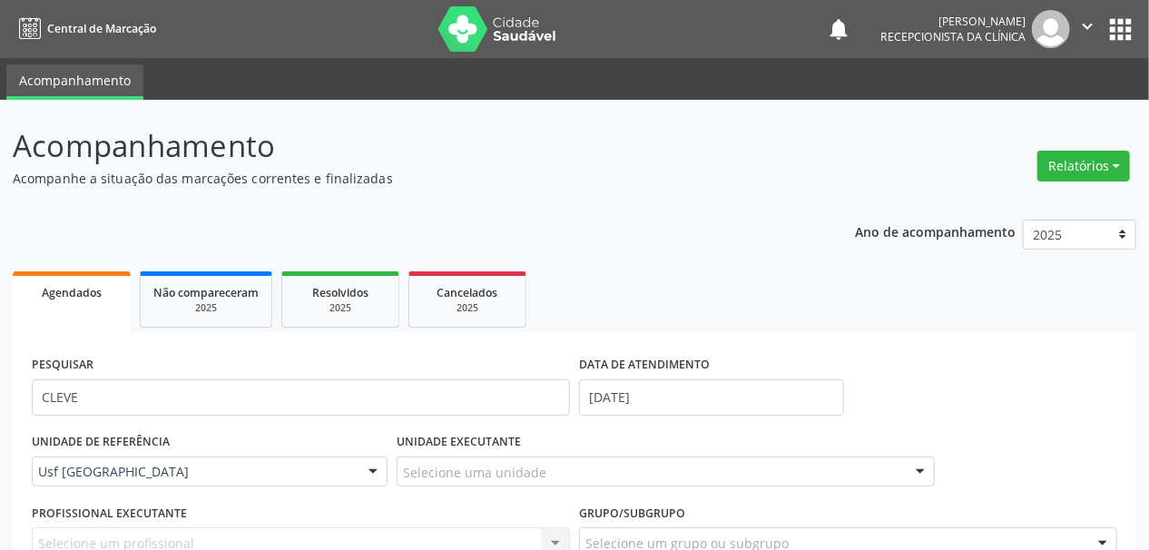
click at [445, 34] on img at bounding box center [497, 28] width 118 height 45
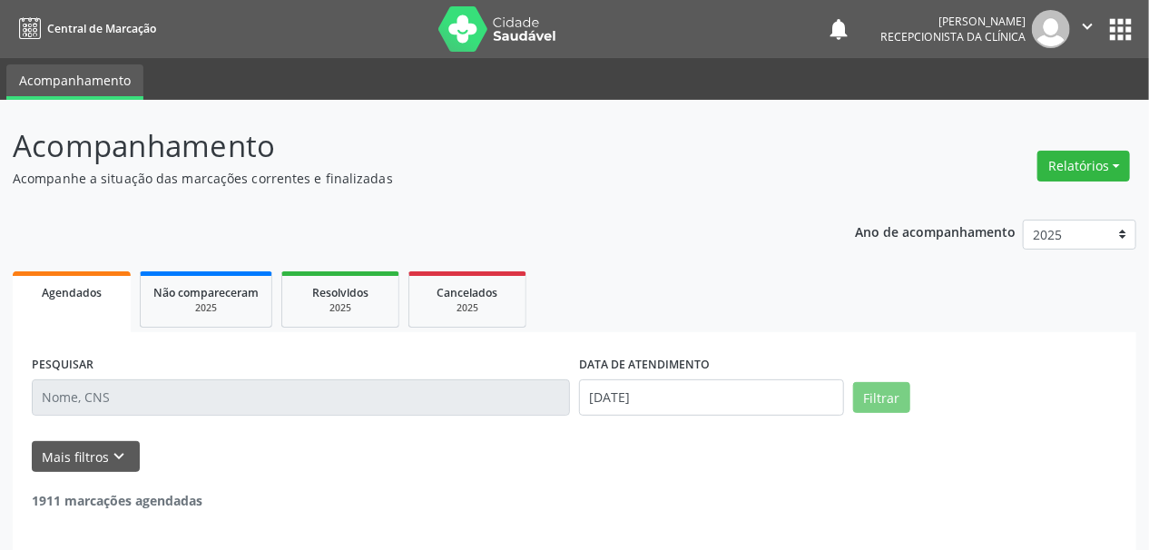
click at [134, 389] on input "text" at bounding box center [301, 397] width 538 height 36
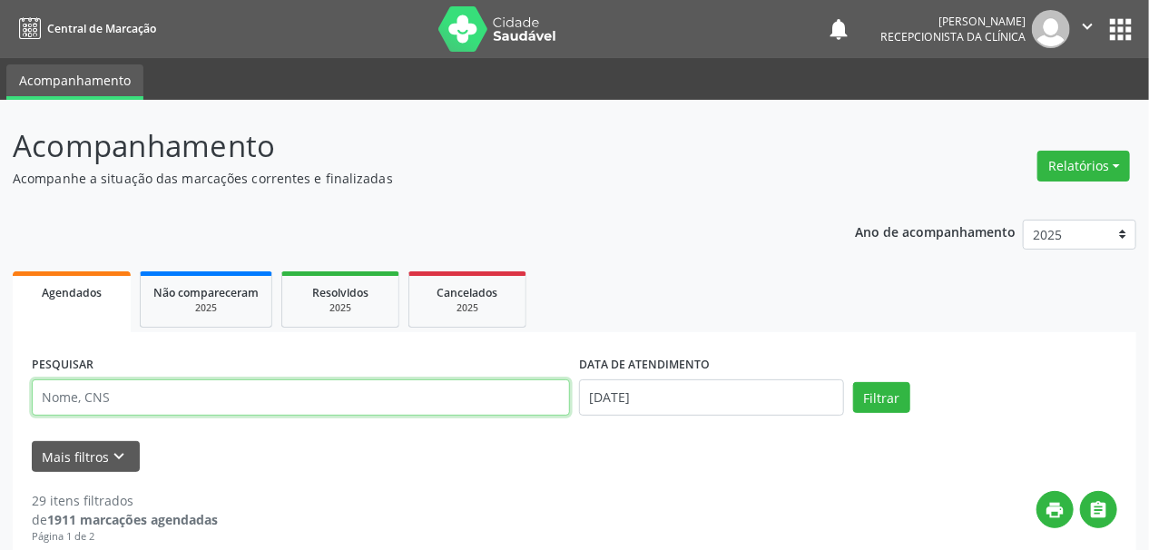
click at [99, 392] on input "text" at bounding box center [301, 397] width 538 height 36
type input "FRANCISCA ISABE"
click at [853, 382] on button "Filtrar" at bounding box center [881, 397] width 57 height 31
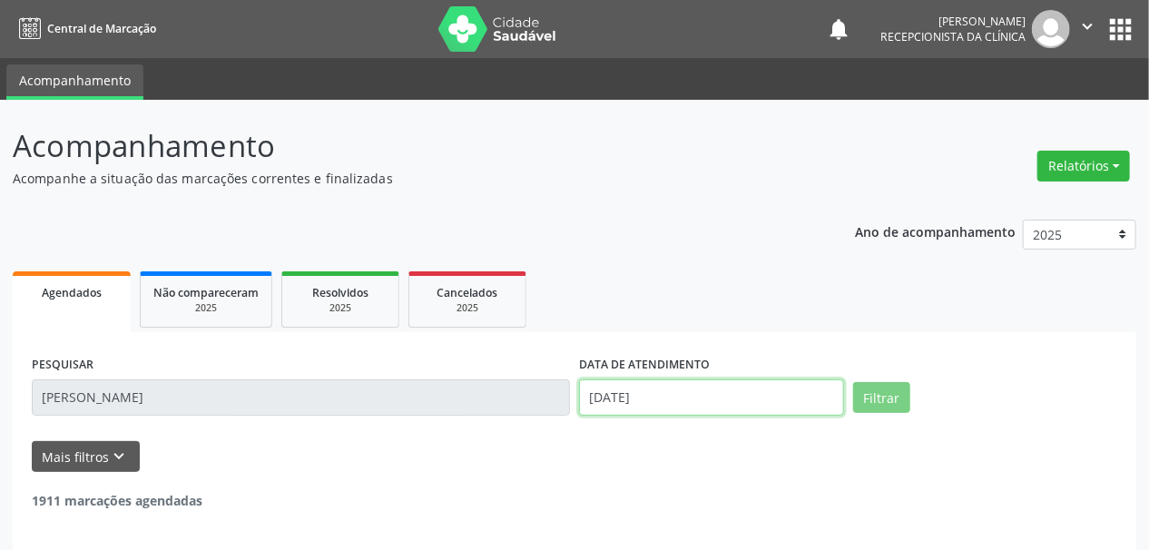
click at [585, 397] on input "[DATE]" at bounding box center [711, 397] width 265 height 36
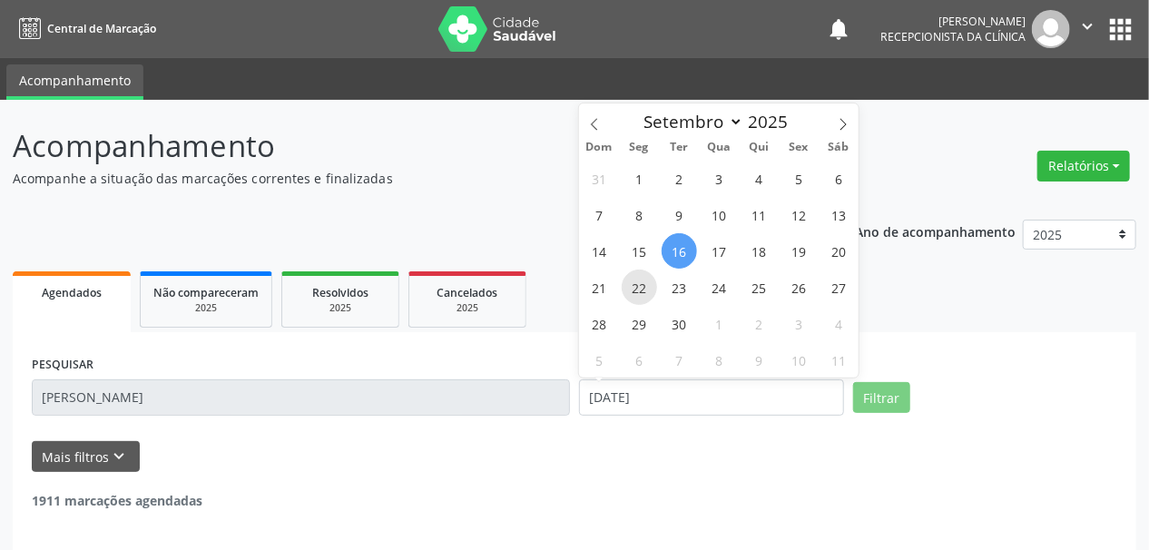
click at [639, 286] on span "22" at bounding box center [639, 287] width 35 height 35
type input "22/09/2025"
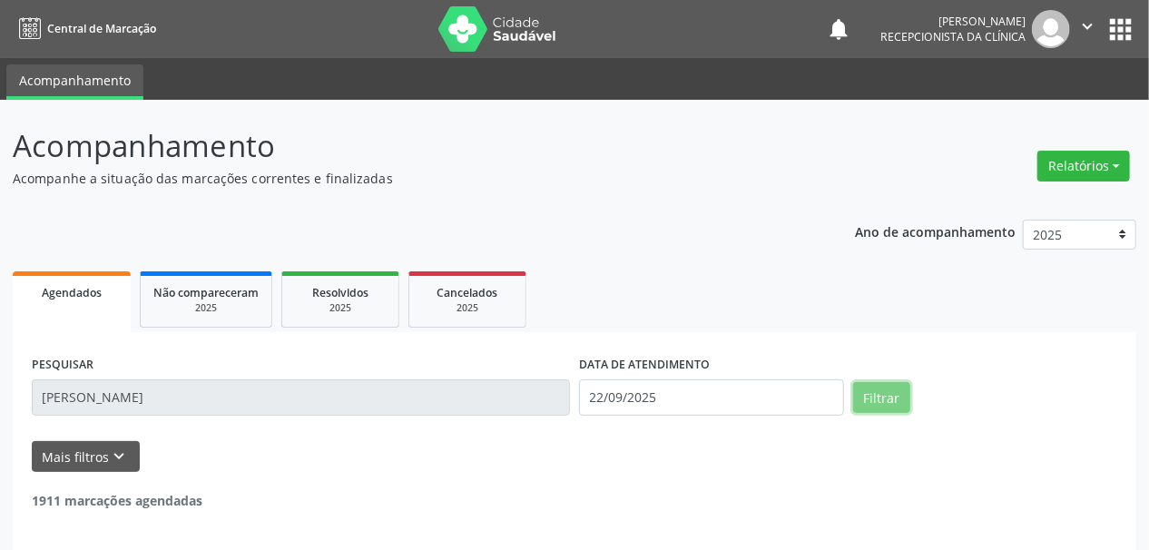
click at [878, 407] on button "Filtrar" at bounding box center [881, 397] width 57 height 31
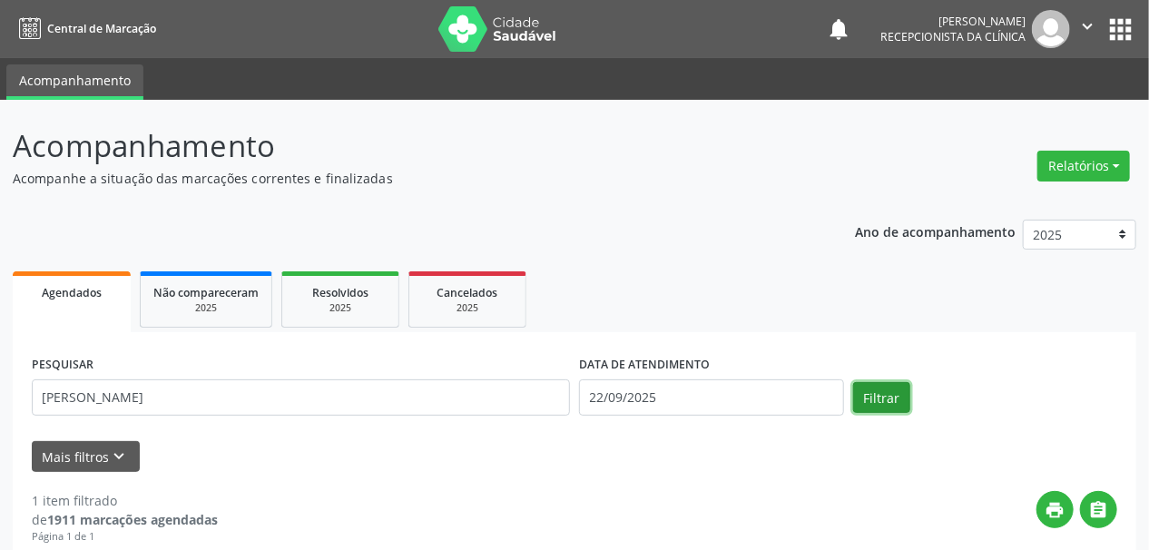
click at [878, 399] on button "Filtrar" at bounding box center [881, 397] width 57 height 31
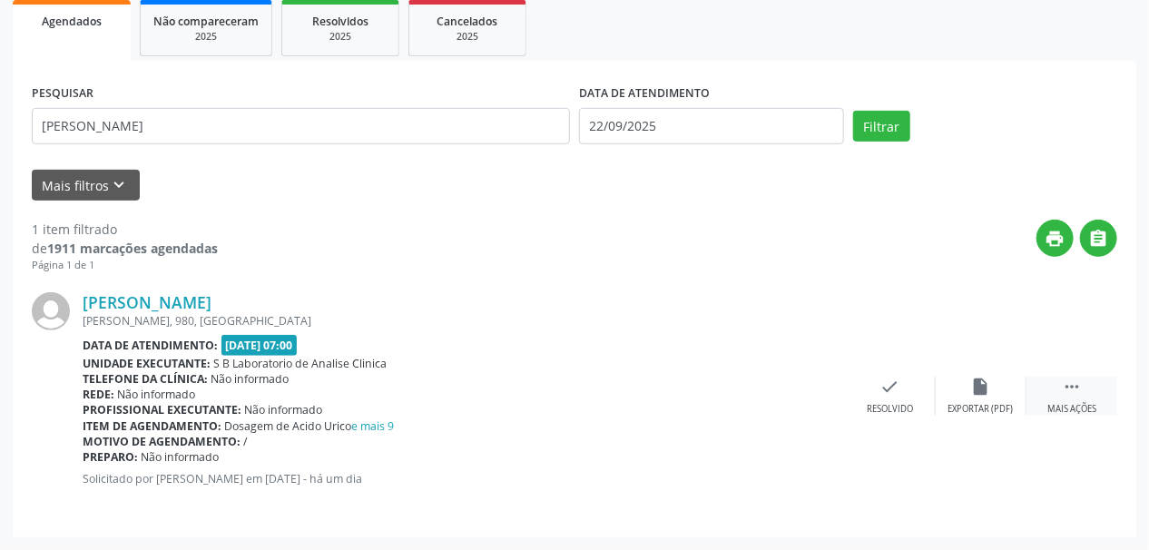
click at [1073, 396] on div " Mais ações" at bounding box center [1071, 396] width 91 height 39
click at [811, 392] on div "print Imprimir" at bounding box center [799, 396] width 91 height 39
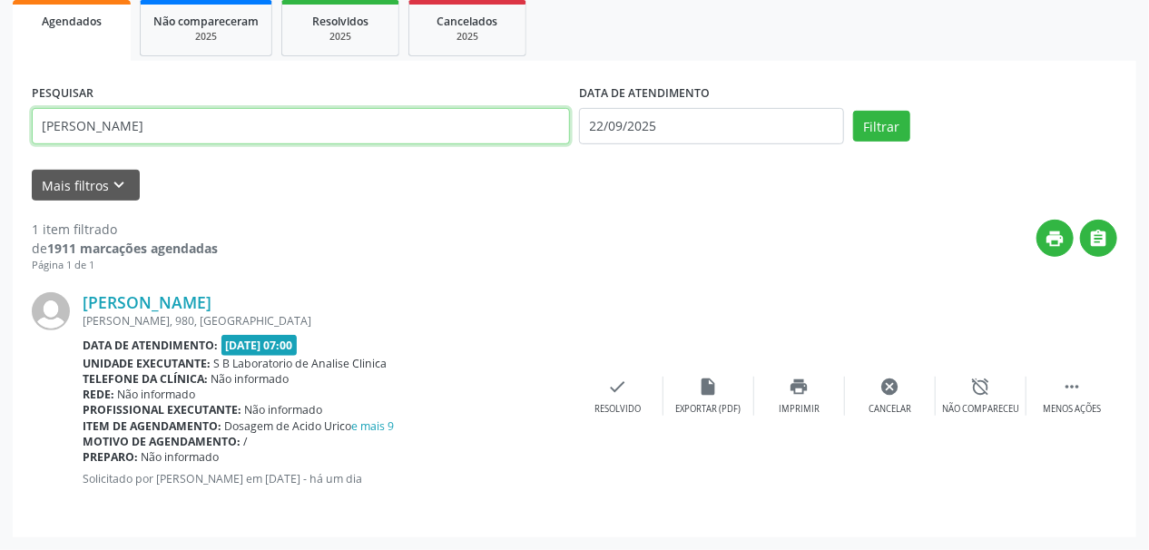
drag, startPoint x: 184, startPoint y: 127, endPoint x: 0, endPoint y: 163, distance: 187.8
click at [0, 163] on div "Acompanhamento Acompanhe a situação das marcações correntes e finalizadas Relat…" at bounding box center [574, 188] width 1149 height 721
click at [853, 111] on button "Filtrar" at bounding box center [881, 126] width 57 height 31
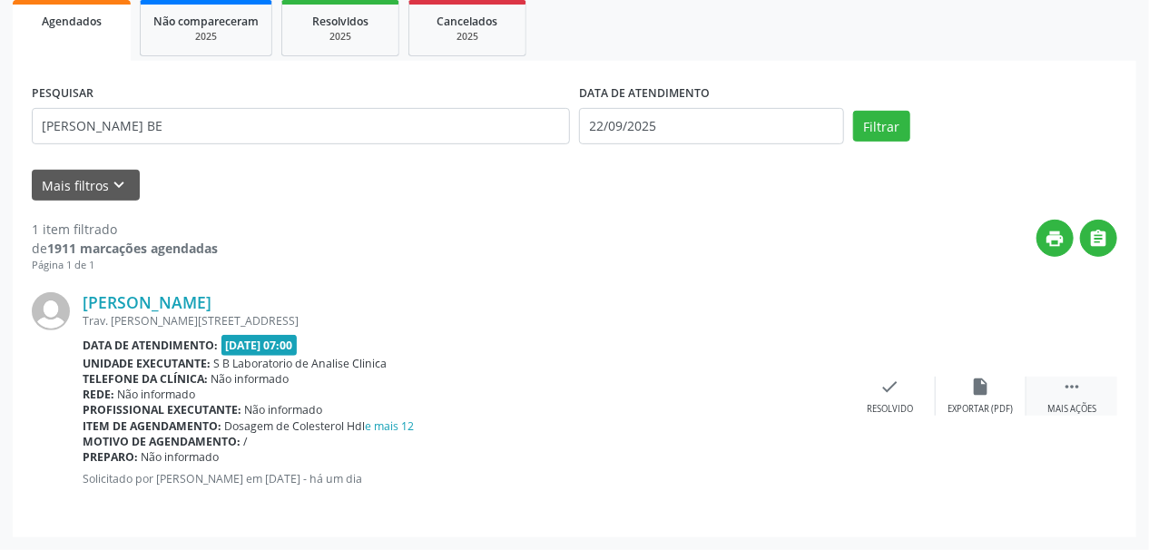
click at [1066, 392] on icon "" at bounding box center [1072, 387] width 20 height 20
click at [805, 395] on icon "print" at bounding box center [799, 387] width 20 height 20
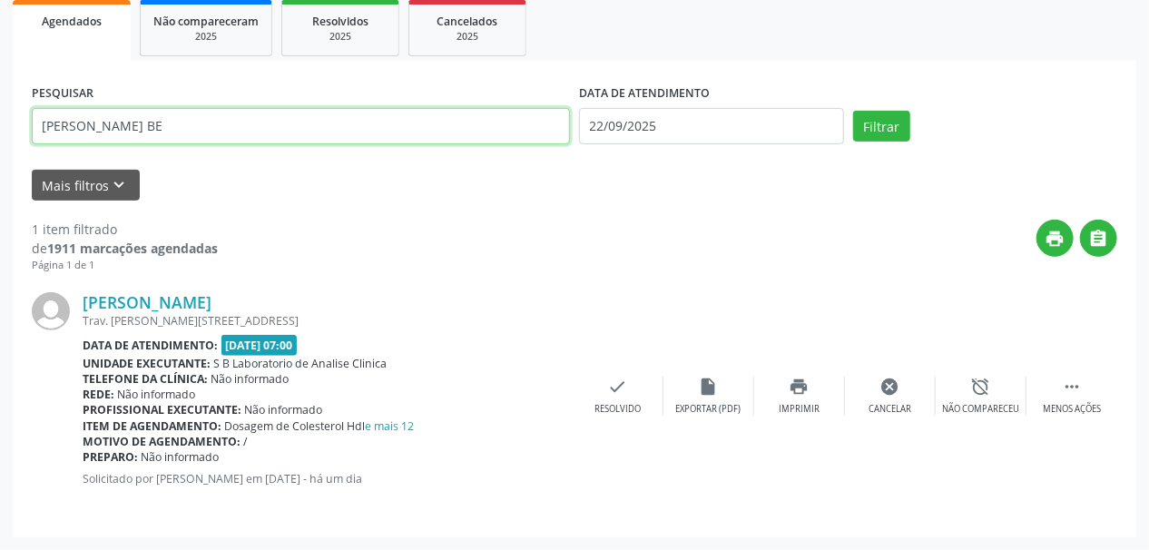
drag, startPoint x: 157, startPoint y: 125, endPoint x: 0, endPoint y: 199, distance: 173.3
click at [0, 197] on div "Acompanhamento Acompanhe a situação das marcações correntes e finalizadas Relat…" at bounding box center [574, 188] width 1149 height 721
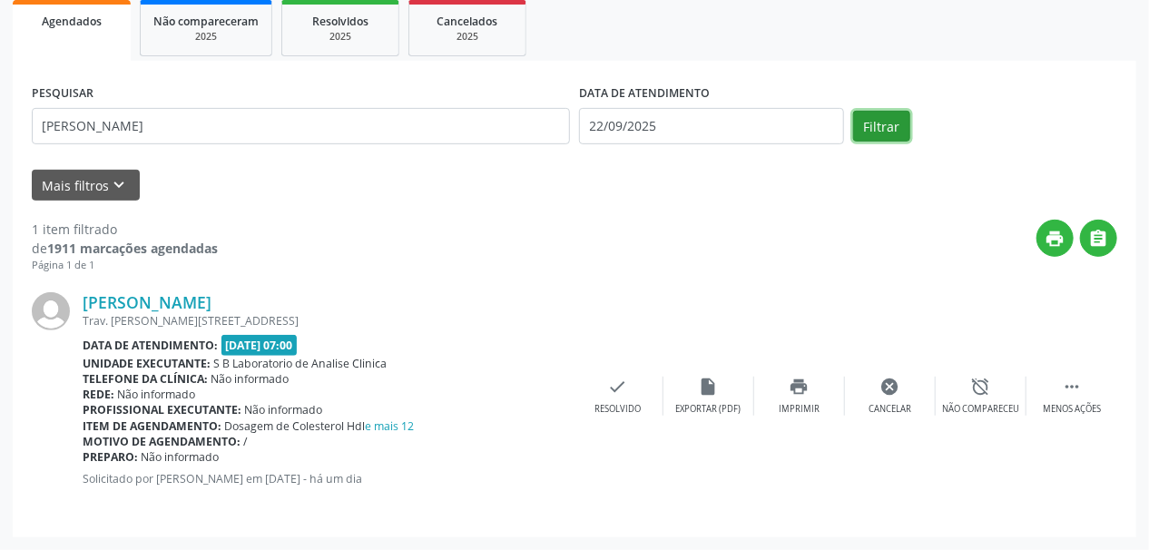
click at [885, 133] on button "Filtrar" at bounding box center [881, 126] width 57 height 31
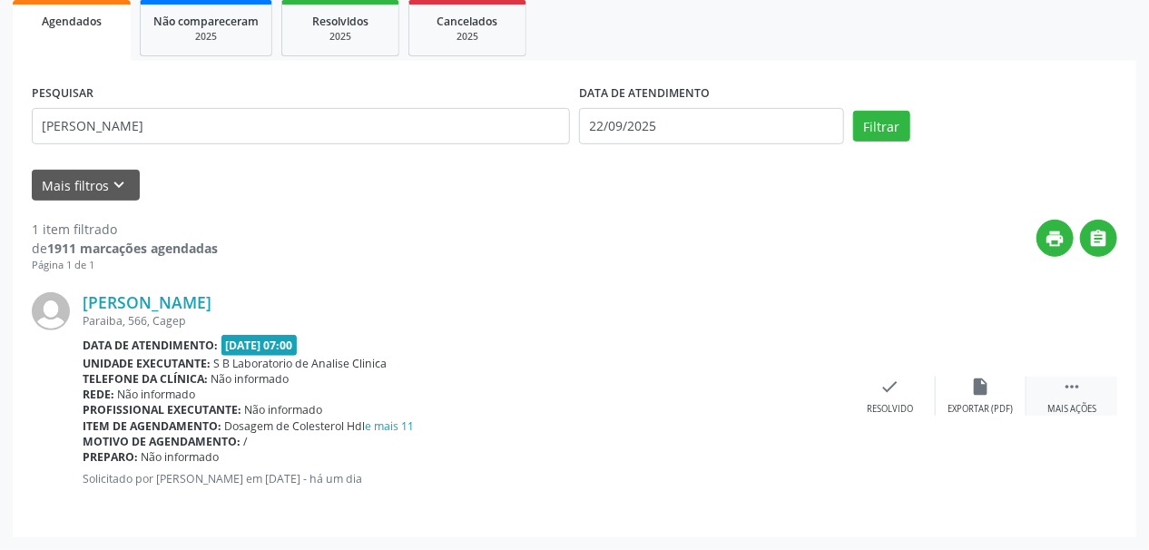
click at [1092, 392] on div " Mais ações" at bounding box center [1071, 396] width 91 height 39
click at [812, 404] on div "Imprimir" at bounding box center [799, 409] width 41 height 13
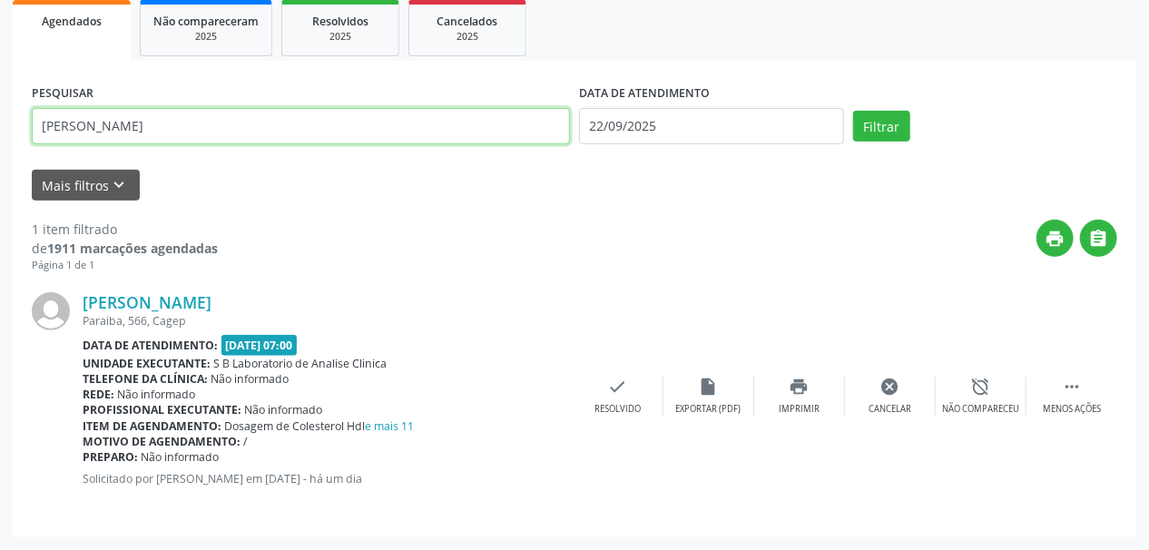
drag, startPoint x: 0, startPoint y: 160, endPoint x: 0, endPoint y: 171, distance: 10.9
click at [0, 171] on div "Acompanhamento Acompanhe a situação das marcações correntes e finalizadas Relat…" at bounding box center [574, 188] width 1149 height 721
click at [853, 111] on button "Filtrar" at bounding box center [881, 126] width 57 height 31
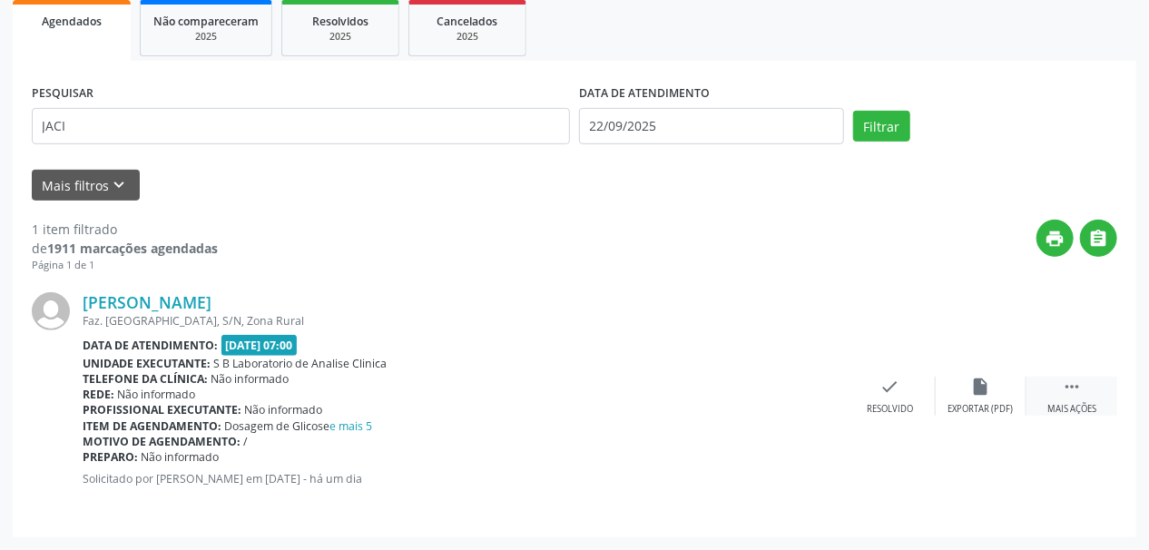
click at [1093, 407] on div "Mais ações" at bounding box center [1071, 409] width 49 height 13
click at [809, 395] on div "print Imprimir" at bounding box center [799, 396] width 91 height 39
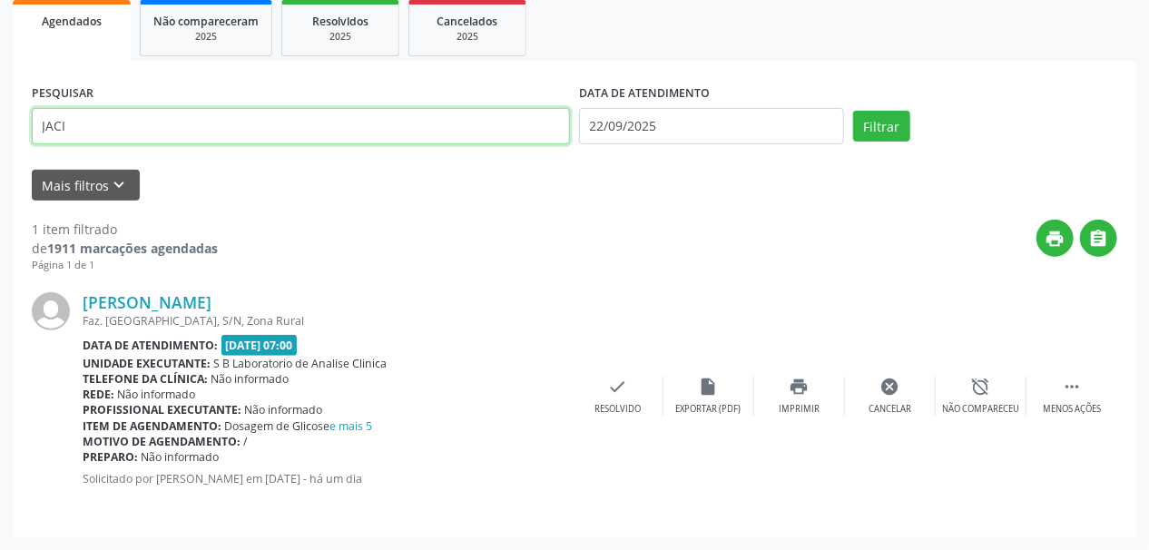
click at [131, 123] on input "JACI" at bounding box center [301, 126] width 538 height 36
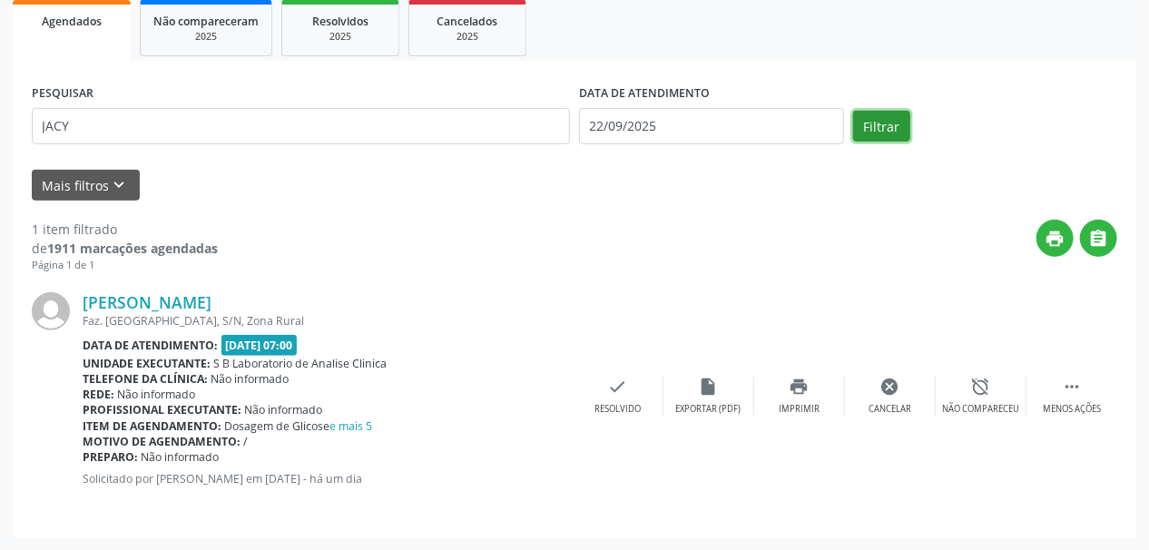
click at [893, 132] on button "Filtrar" at bounding box center [881, 126] width 57 height 31
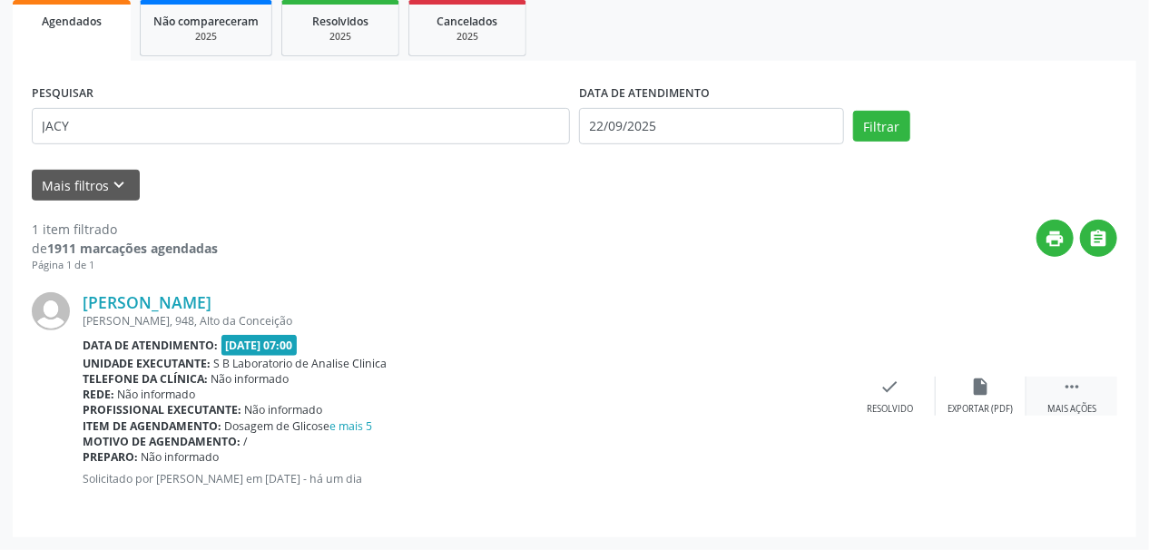
click at [1096, 397] on div " Mais ações" at bounding box center [1071, 396] width 91 height 39
click at [799, 391] on icon "print" at bounding box center [799, 387] width 20 height 20
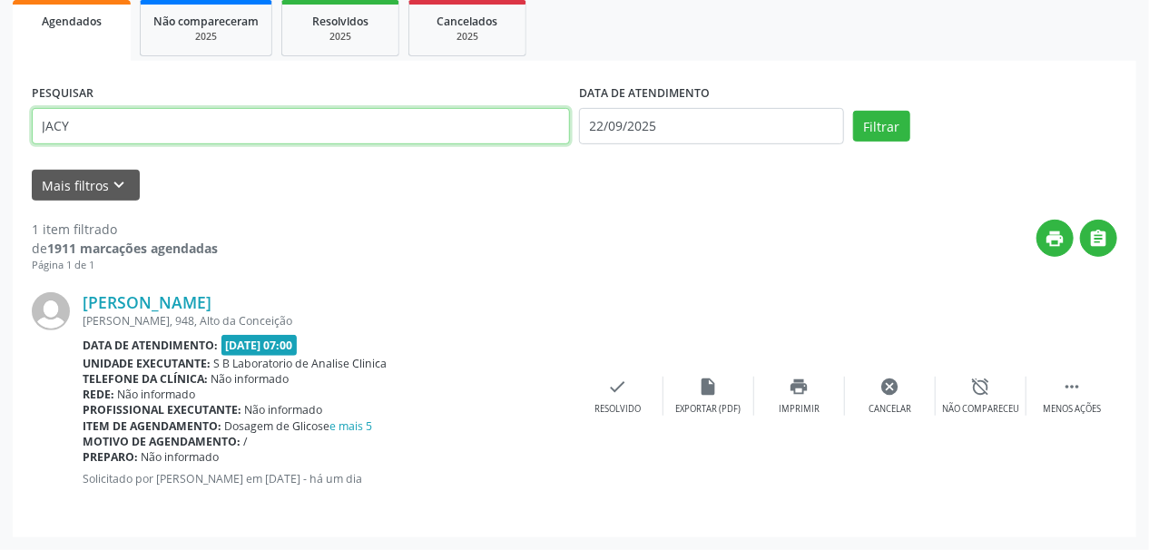
drag, startPoint x: 159, startPoint y: 119, endPoint x: 0, endPoint y: 165, distance: 165.4
click at [0, 165] on div "Acompanhamento Acompanhe a situação das marcações correntes e finalizadas Relat…" at bounding box center [574, 188] width 1149 height 721
click at [853, 111] on button "Filtrar" at bounding box center [881, 126] width 57 height 31
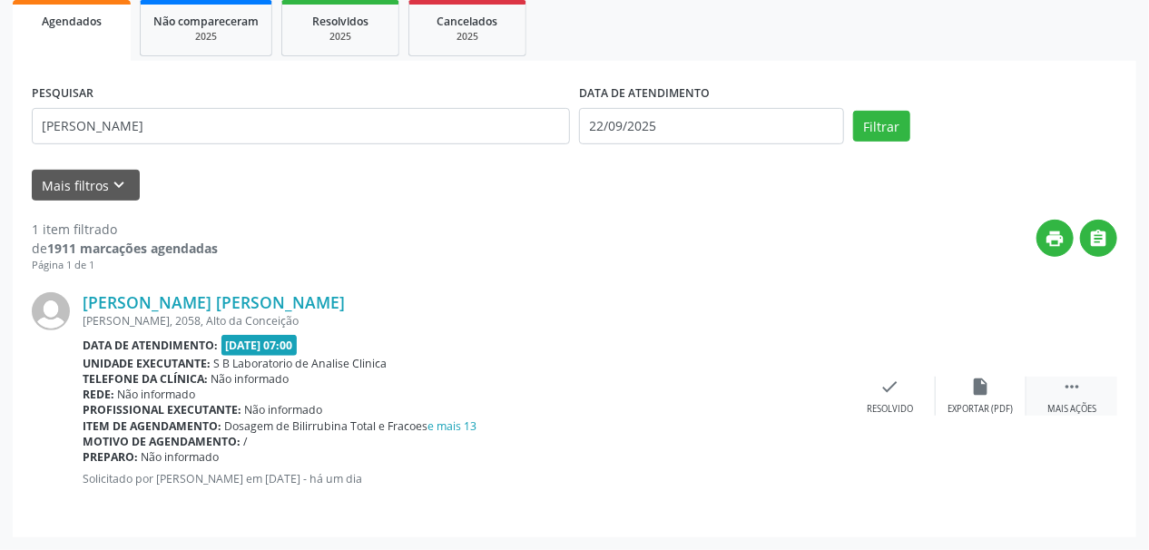
click at [1073, 393] on icon "" at bounding box center [1072, 387] width 20 height 20
click at [819, 402] on div "print Imprimir" at bounding box center [799, 396] width 91 height 39
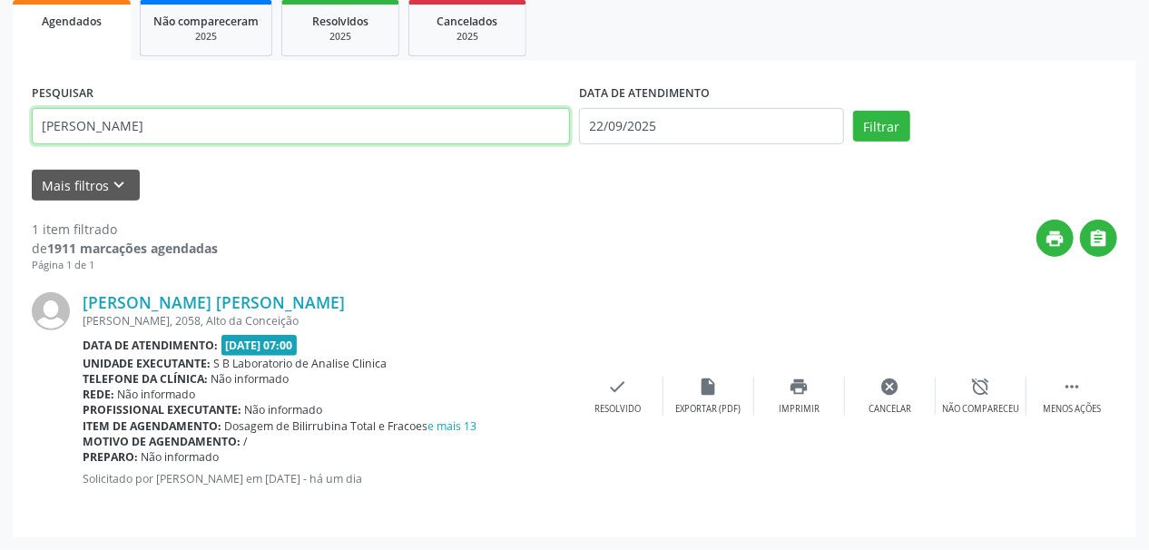
drag, startPoint x: 176, startPoint y: 133, endPoint x: 0, endPoint y: 156, distance: 177.5
click at [0, 156] on div "Acompanhamento Acompanhe a situação das marcações correntes e finalizadas Relat…" at bounding box center [574, 188] width 1149 height 721
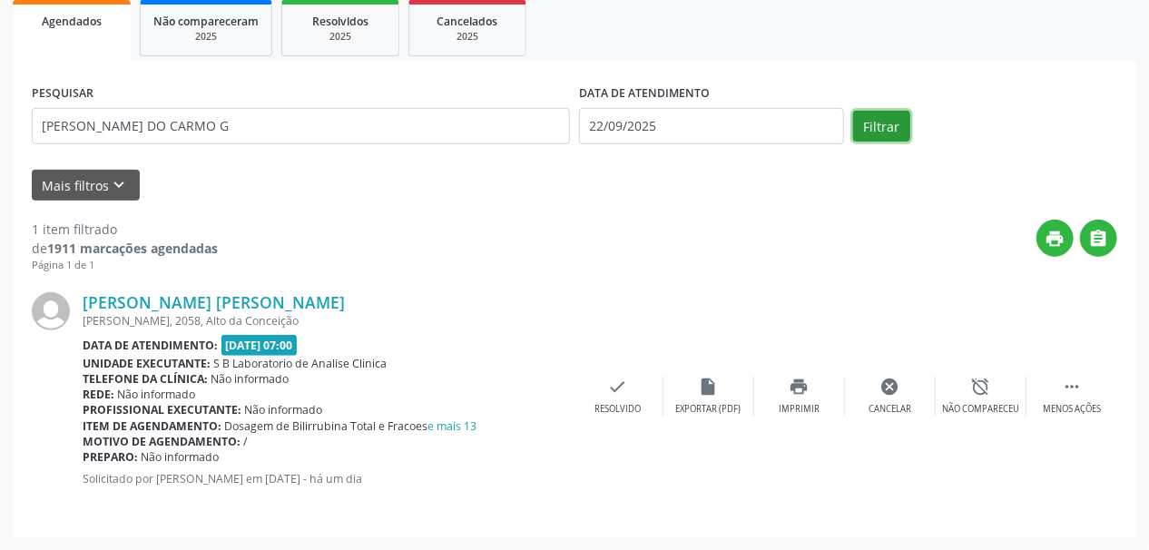
click at [881, 131] on button "Filtrar" at bounding box center [881, 126] width 57 height 31
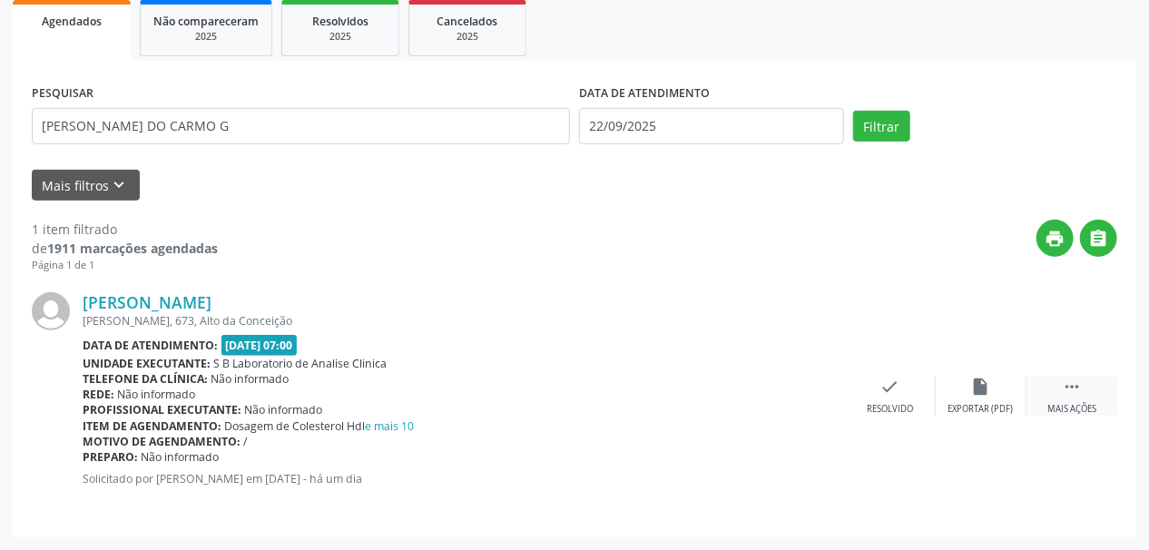
click at [1089, 391] on div " Mais ações" at bounding box center [1071, 396] width 91 height 39
click at [810, 400] on div "print Imprimir" at bounding box center [799, 396] width 91 height 39
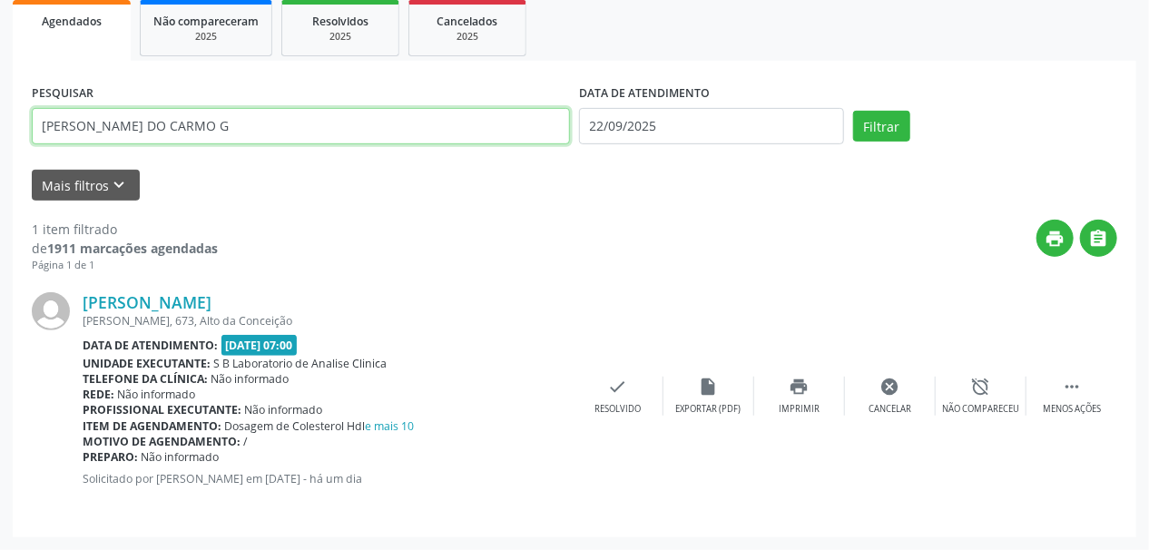
drag, startPoint x: 218, startPoint y: 117, endPoint x: 0, endPoint y: 144, distance: 219.5
click at [0, 144] on div "Acompanhamento Acompanhe a situação das marcações correntes e finalizadas Relat…" at bounding box center [574, 188] width 1149 height 721
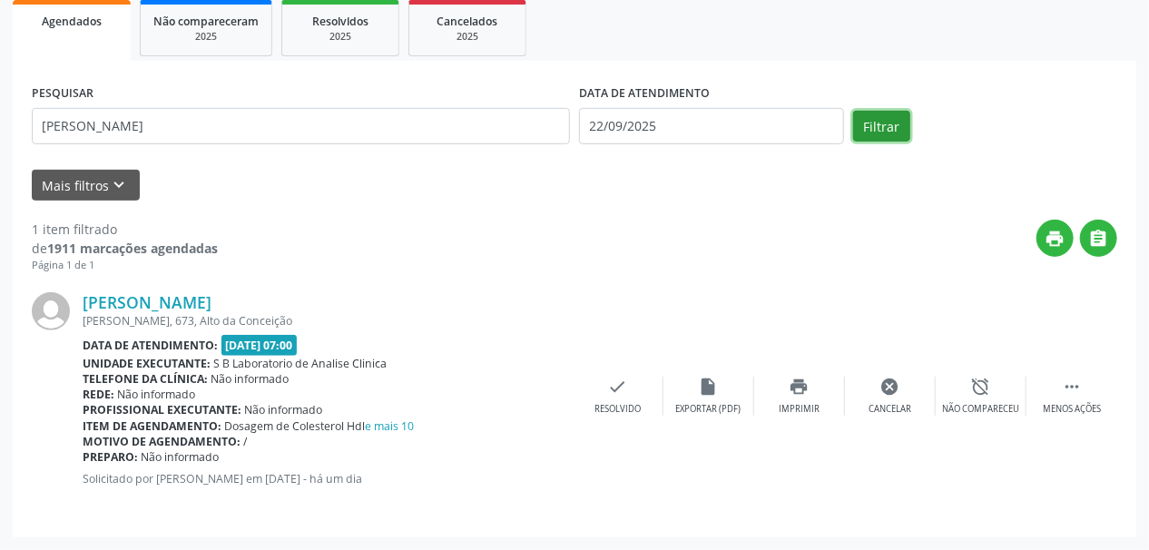
click at [888, 123] on button "Filtrar" at bounding box center [881, 126] width 57 height 31
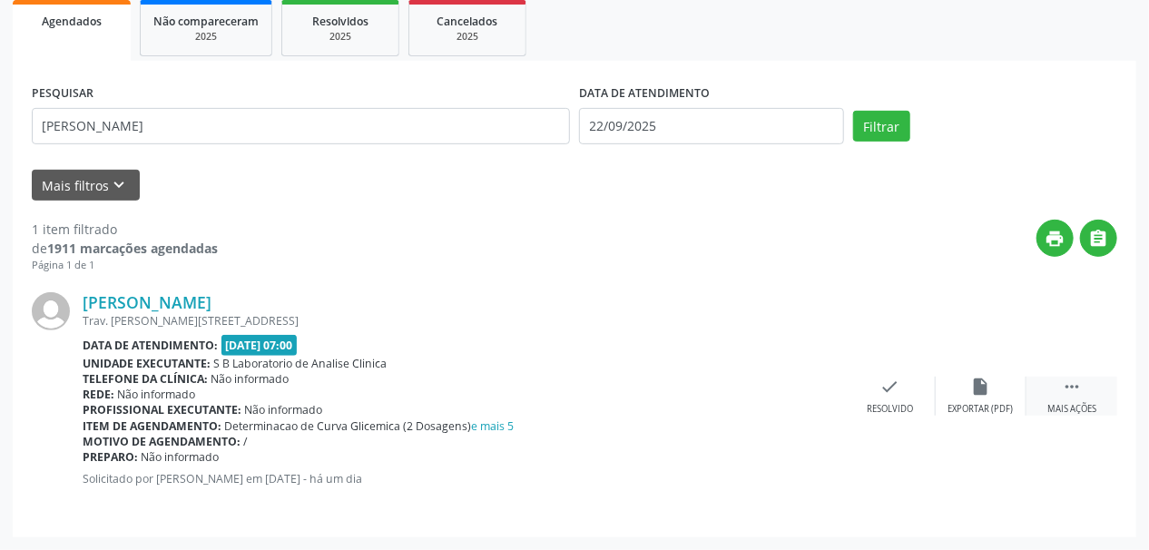
click at [1067, 399] on div " Mais ações" at bounding box center [1071, 396] width 91 height 39
click at [791, 392] on icon "print" at bounding box center [799, 387] width 20 height 20
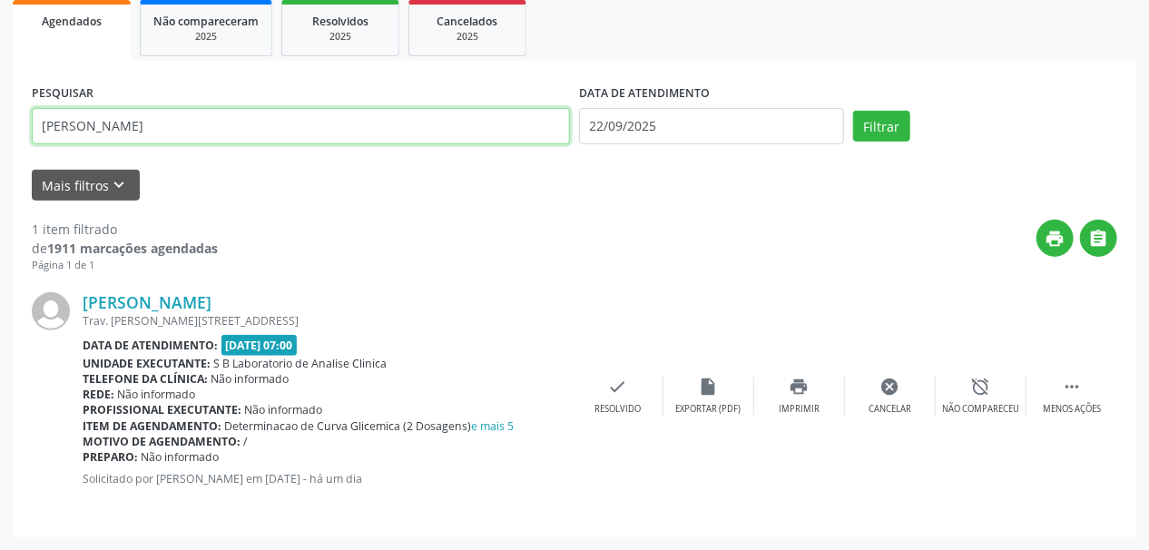
drag, startPoint x: 33, startPoint y: 137, endPoint x: 0, endPoint y: 152, distance: 36.1
click at [0, 152] on div "Acompanhamento Acompanhe a situação das marcações correntes e finalizadas Relat…" at bounding box center [574, 188] width 1149 height 721
type input "cicera"
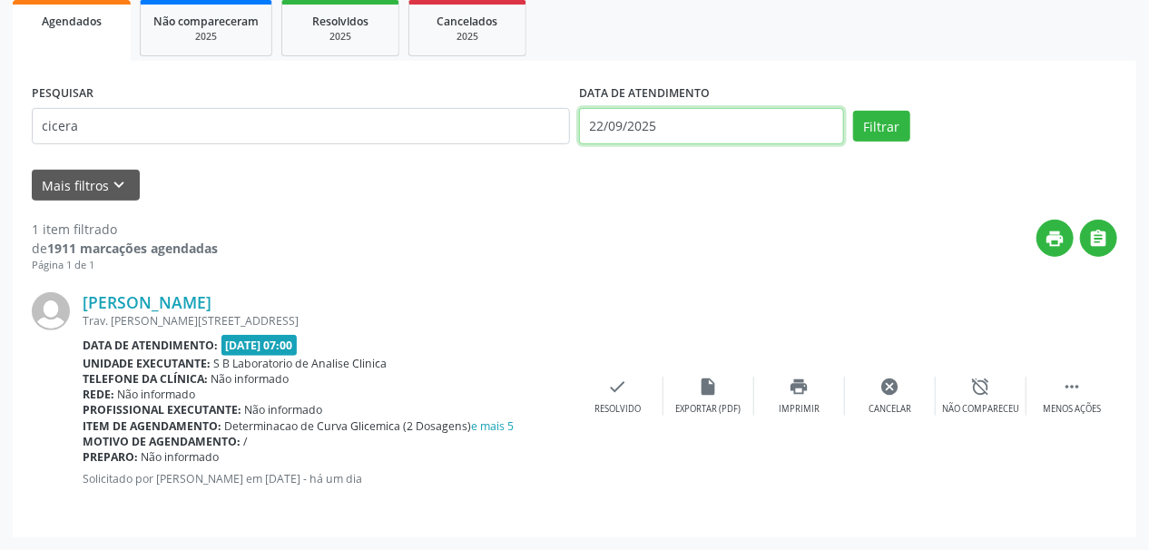
click at [589, 138] on body "Central de Marcação notifications Suziane da Silva Brandão Siqueira Recepcionis…" at bounding box center [574, 4] width 1149 height 550
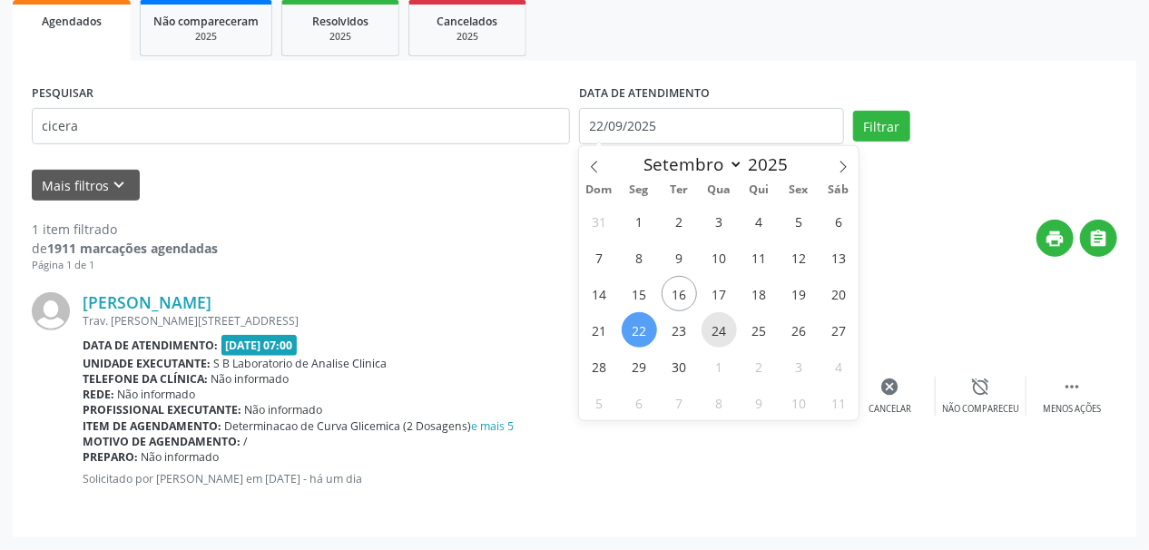
click at [721, 329] on span "24" at bounding box center [718, 329] width 35 height 35
type input "24/09/2025"
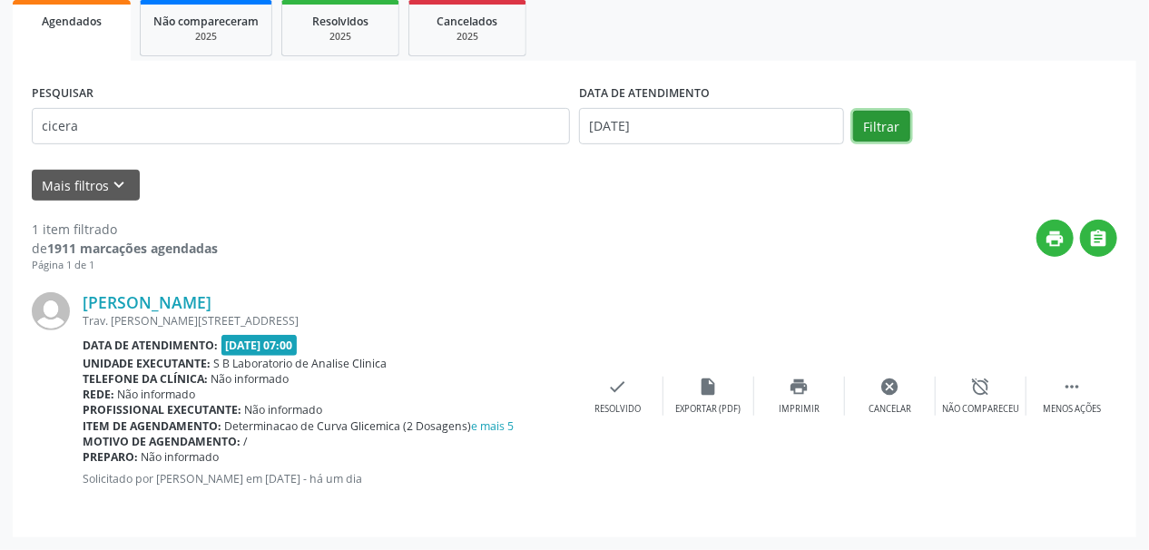
click at [903, 124] on button "Filtrar" at bounding box center [881, 126] width 57 height 31
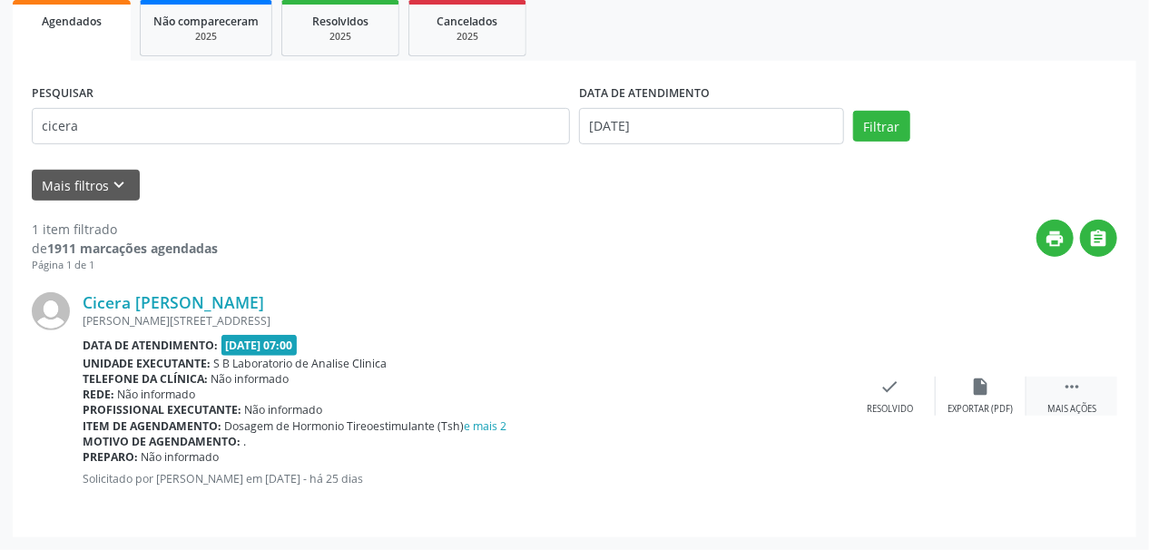
click at [1073, 393] on icon "" at bounding box center [1072, 387] width 20 height 20
click at [794, 392] on icon "print" at bounding box center [799, 387] width 20 height 20
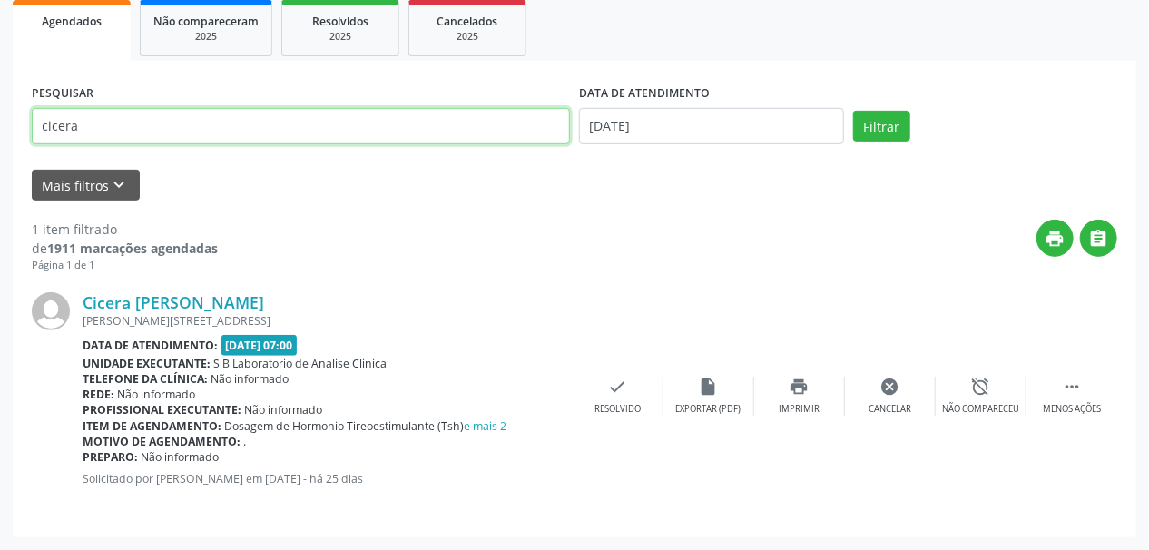
drag, startPoint x: 185, startPoint y: 115, endPoint x: 0, endPoint y: 124, distance: 185.3
click at [0, 124] on div "Acompanhamento Acompanhe a situação das marcações correntes e finalizadas Relat…" at bounding box center [574, 188] width 1149 height 721
type input "KEVIN"
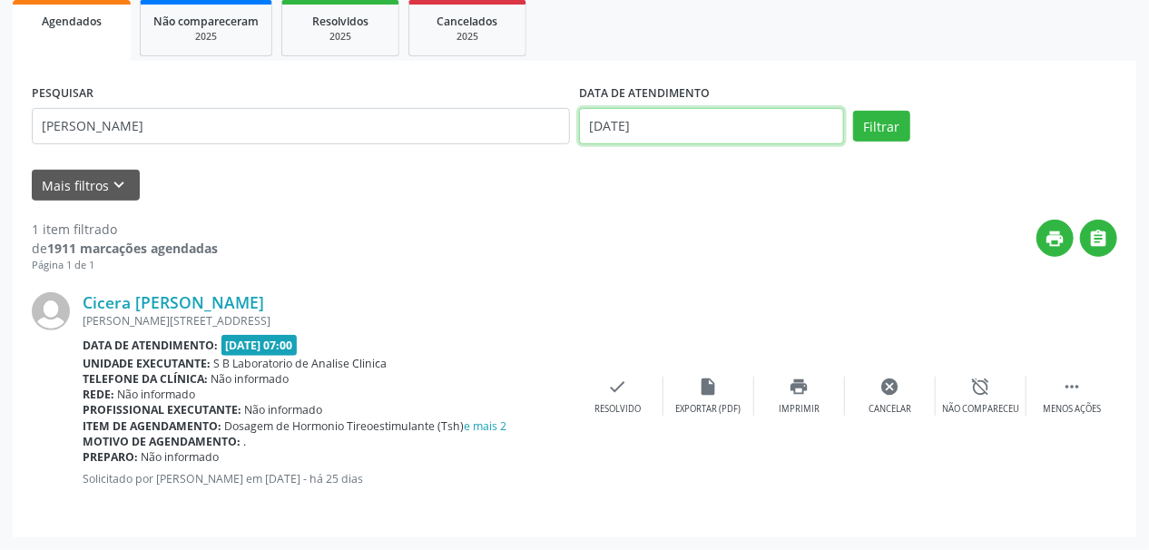
click at [595, 136] on input "24/09/2025" at bounding box center [711, 126] width 265 height 36
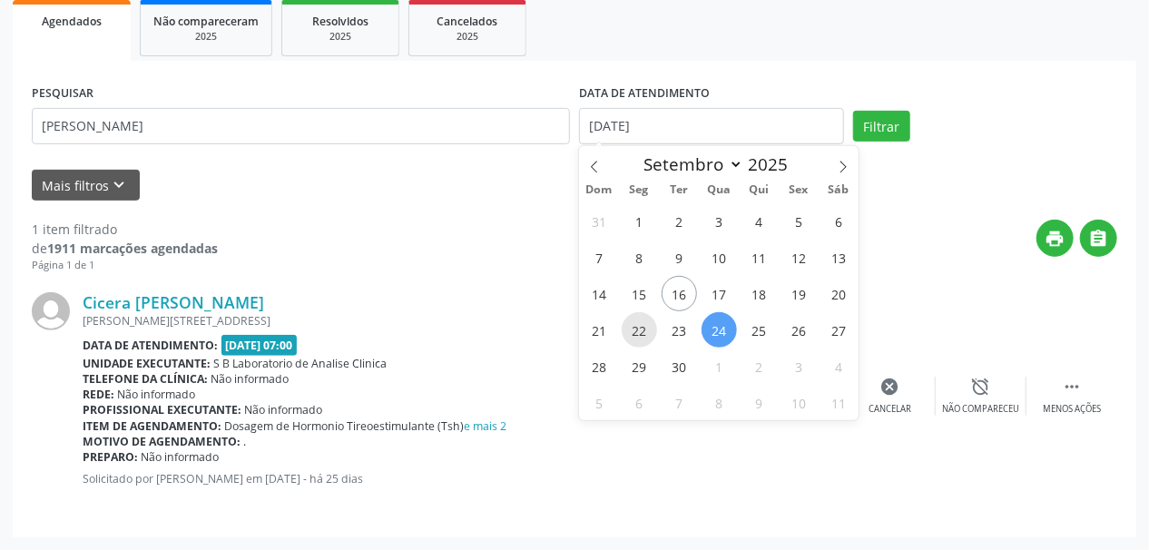
click at [642, 320] on span "22" at bounding box center [639, 329] width 35 height 35
type input "22/09/2025"
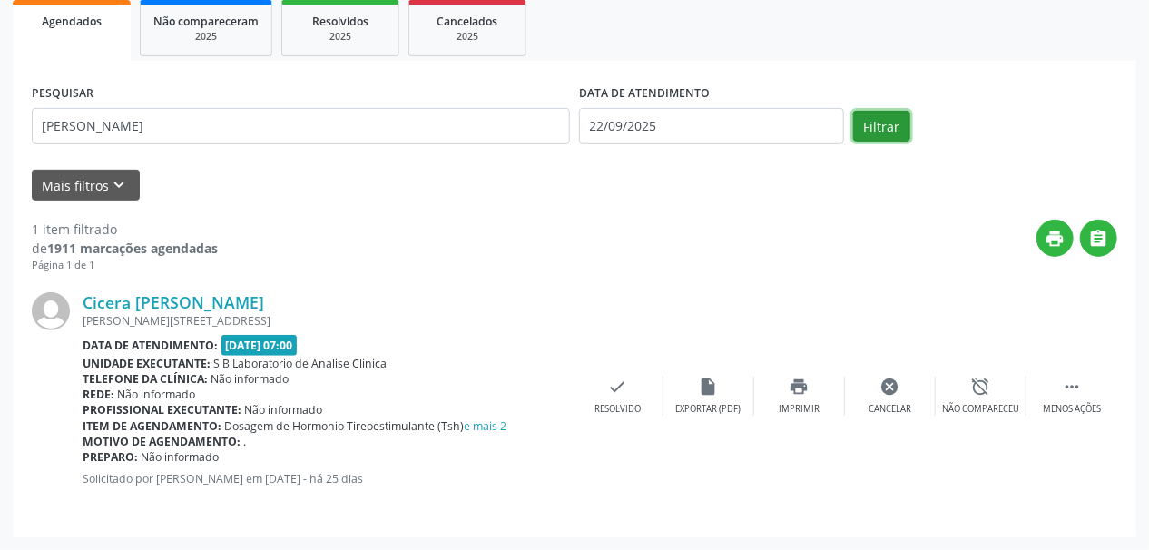
click at [868, 129] on button "Filtrar" at bounding box center [881, 126] width 57 height 31
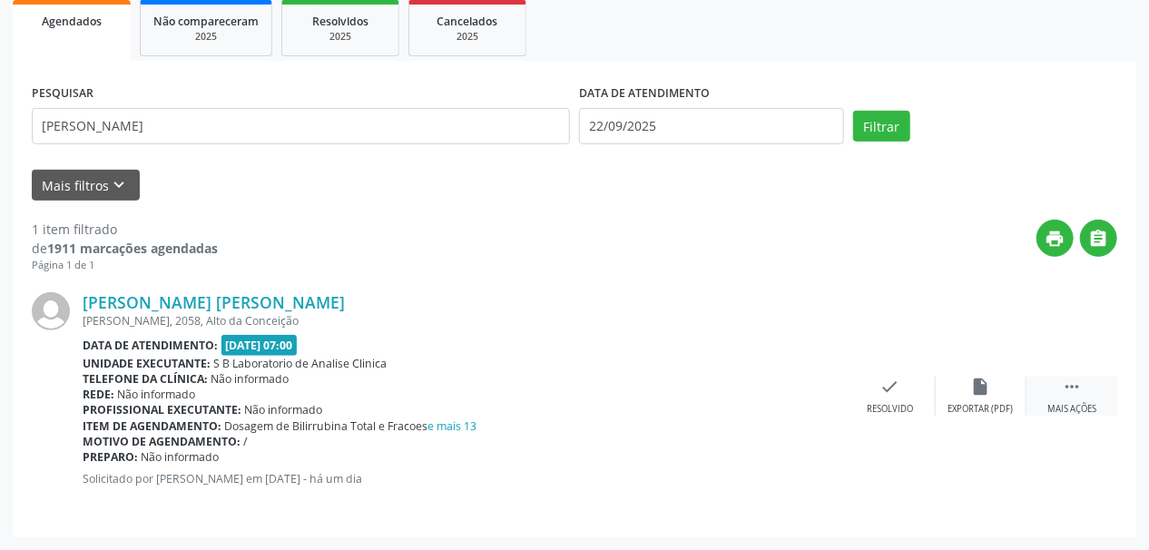
click at [1071, 403] on div "Mais ações" at bounding box center [1071, 409] width 49 height 13
click at [792, 403] on div "Imprimir" at bounding box center [799, 409] width 41 height 13
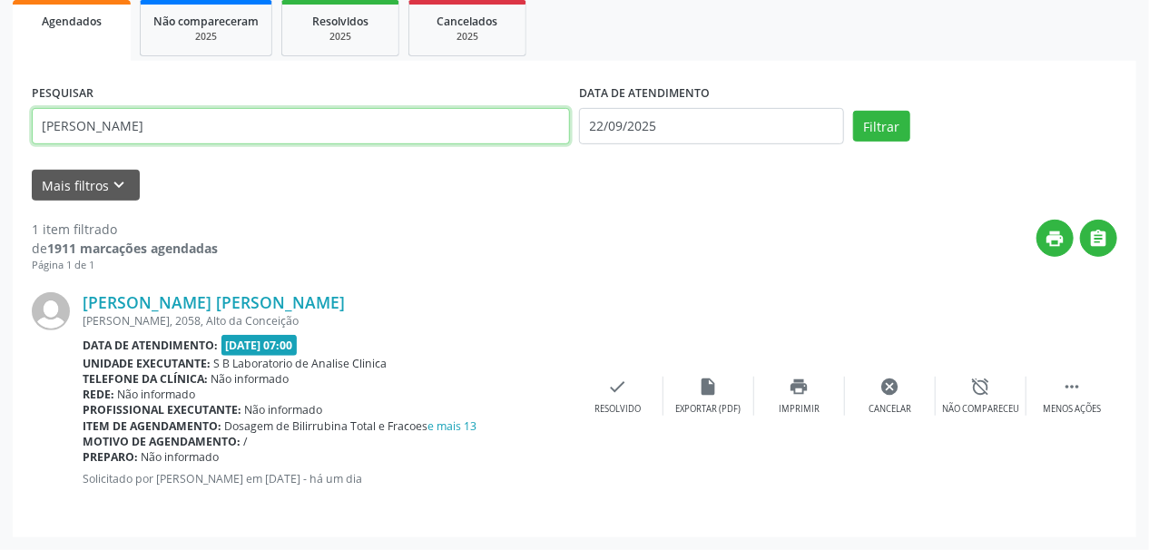
drag, startPoint x: 143, startPoint y: 123, endPoint x: 0, endPoint y: 142, distance: 144.6
click at [0, 142] on div "Acompanhamento Acompanhe a situação das marcações correntes e finalizadas Relat…" at bounding box center [574, 188] width 1149 height 721
type input "JACY"
click at [853, 111] on button "Filtrar" at bounding box center [881, 126] width 57 height 31
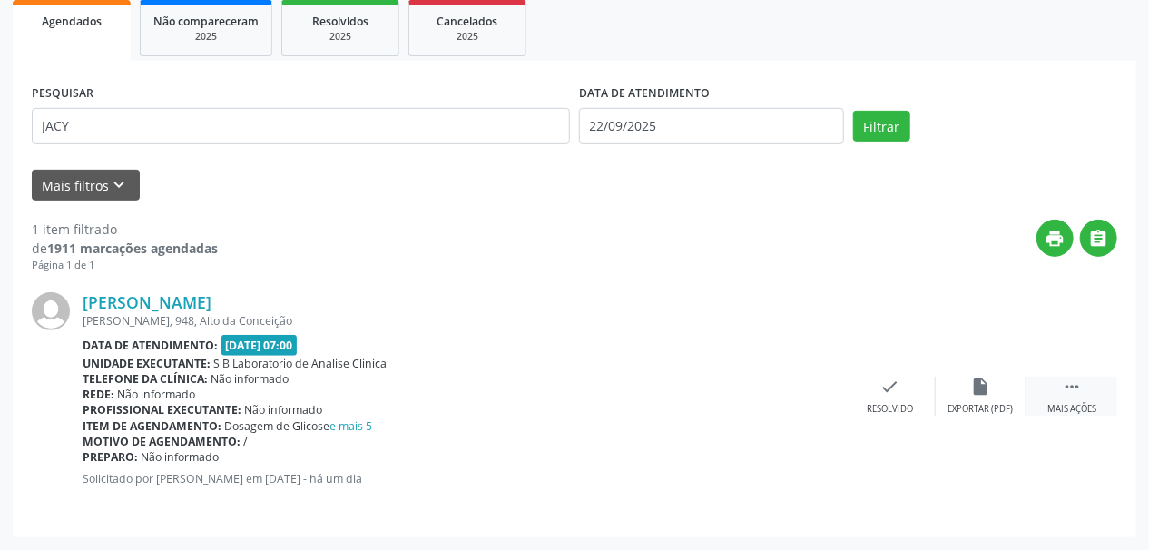
click at [1076, 396] on div " Mais ações" at bounding box center [1071, 396] width 91 height 39
click at [786, 397] on div "print Imprimir" at bounding box center [799, 396] width 91 height 39
